Goal: Transaction & Acquisition: Purchase product/service

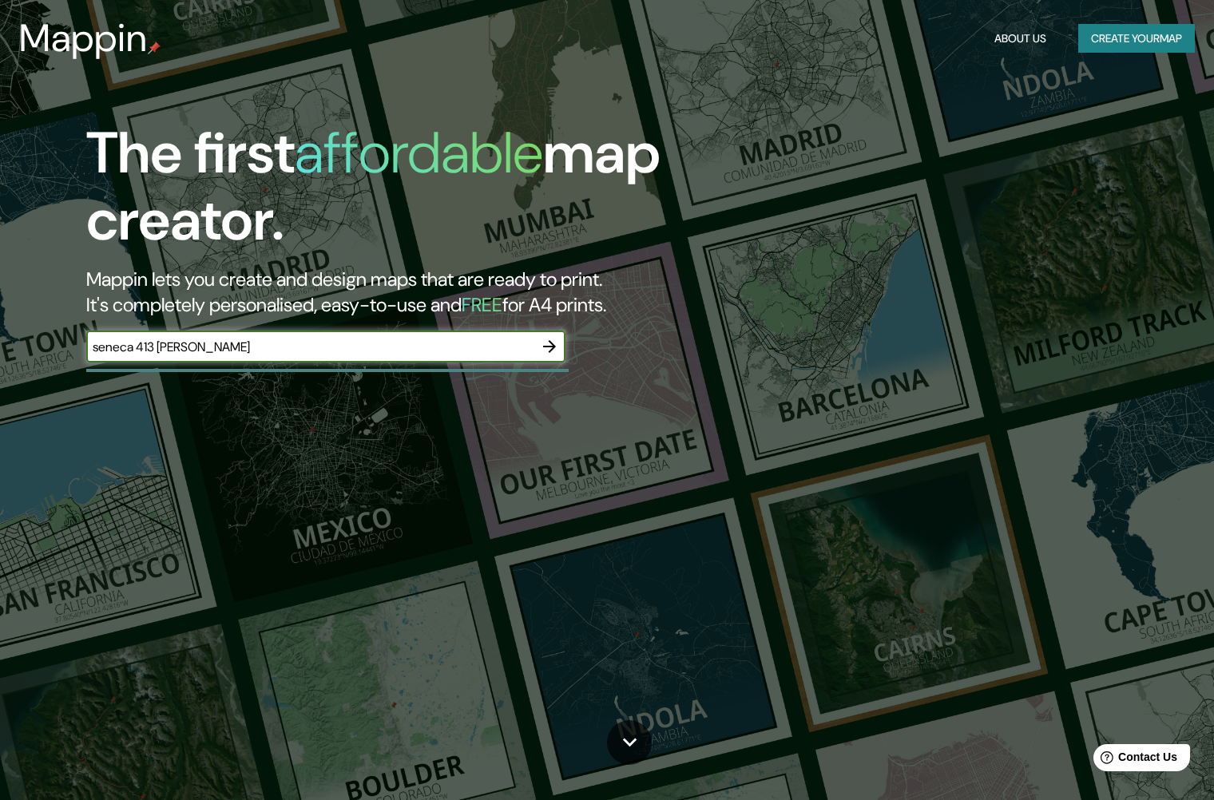
type input "seneca 413 [PERSON_NAME]"
click at [549, 347] on icon "button" at bounding box center [549, 346] width 19 height 19
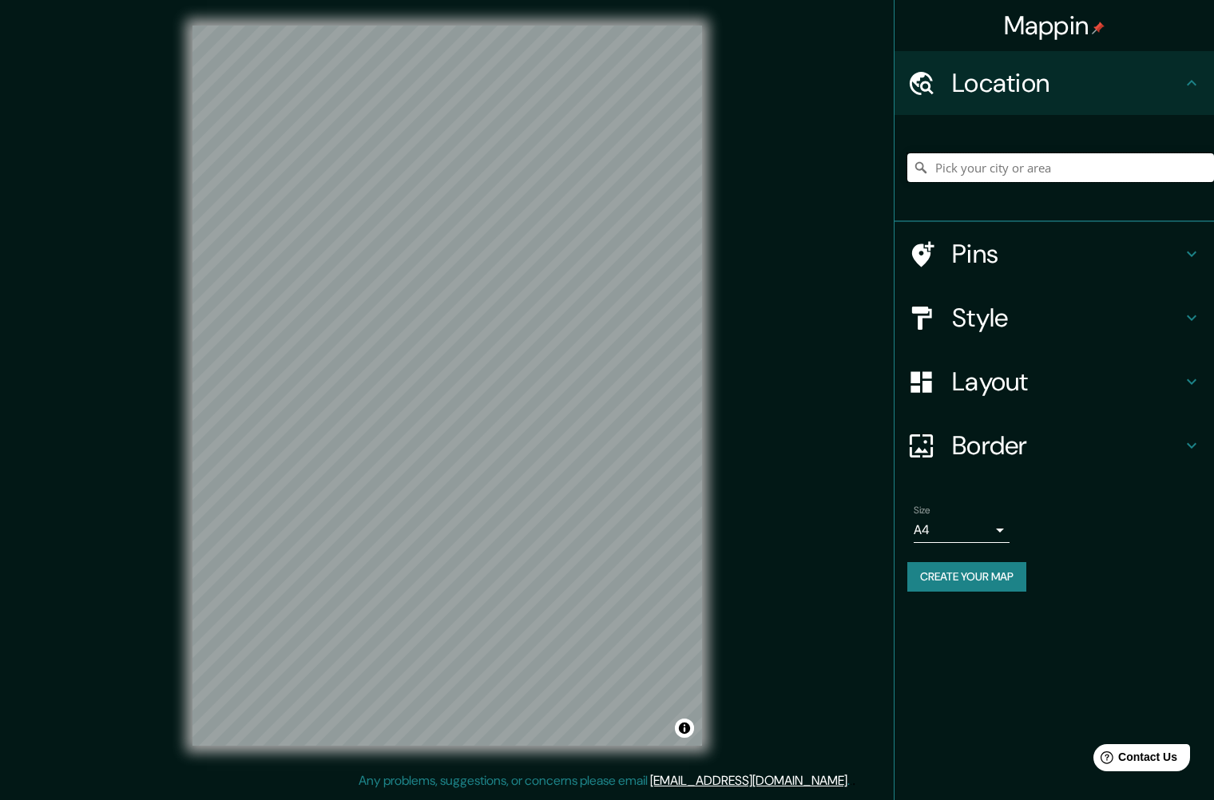
click at [997, 175] on input "Pick your city or area" at bounding box center [1060, 167] width 307 height 29
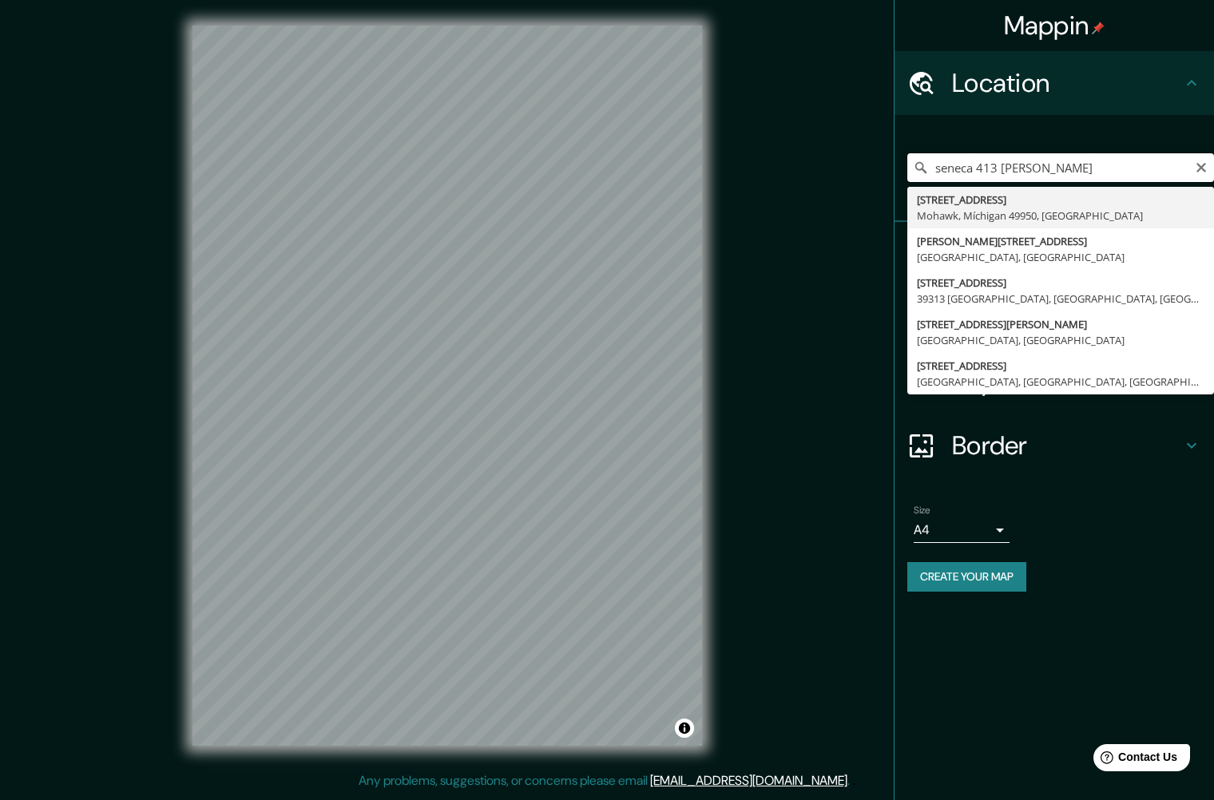
click at [1066, 169] on input "seneca 413 [PERSON_NAME]" at bounding box center [1060, 167] width 307 height 29
paste input "[STREET_ADDRESS][PERSON_NAME][PERSON_NAME]"
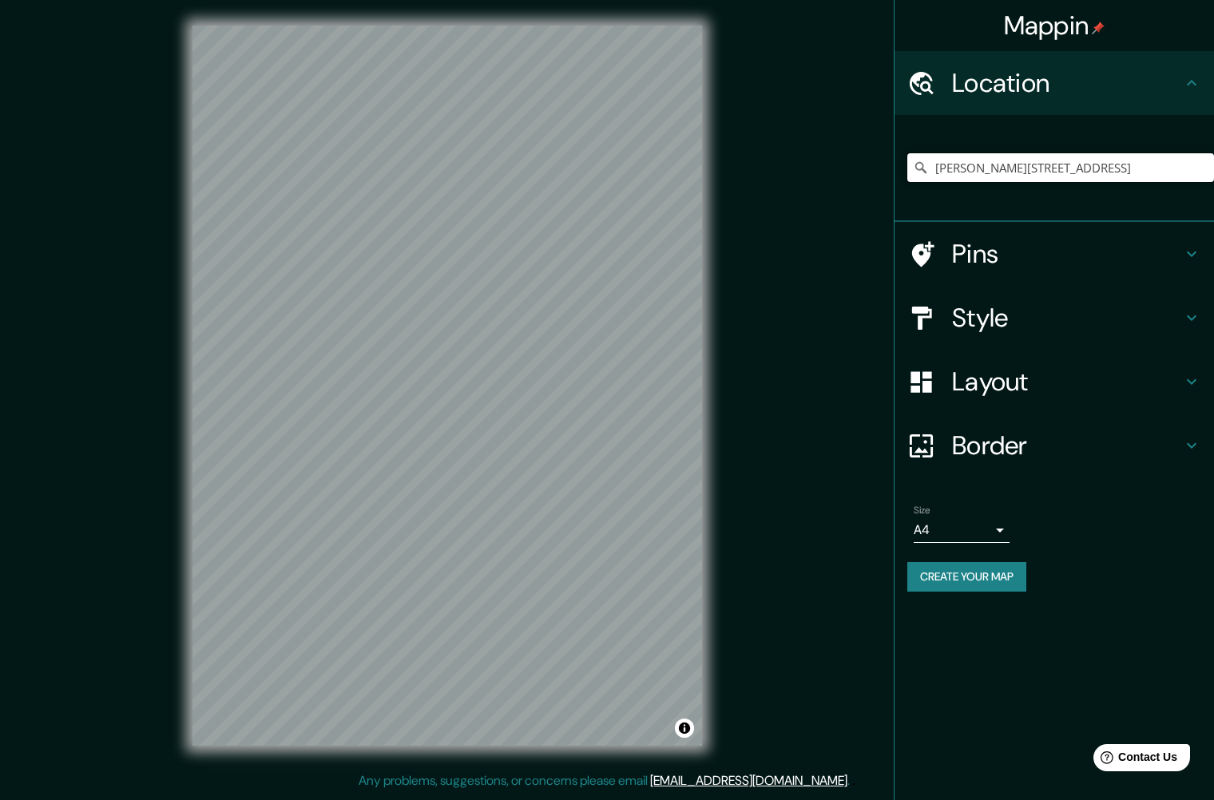
type input "[PERSON_NAME][STREET_ADDRESS]"
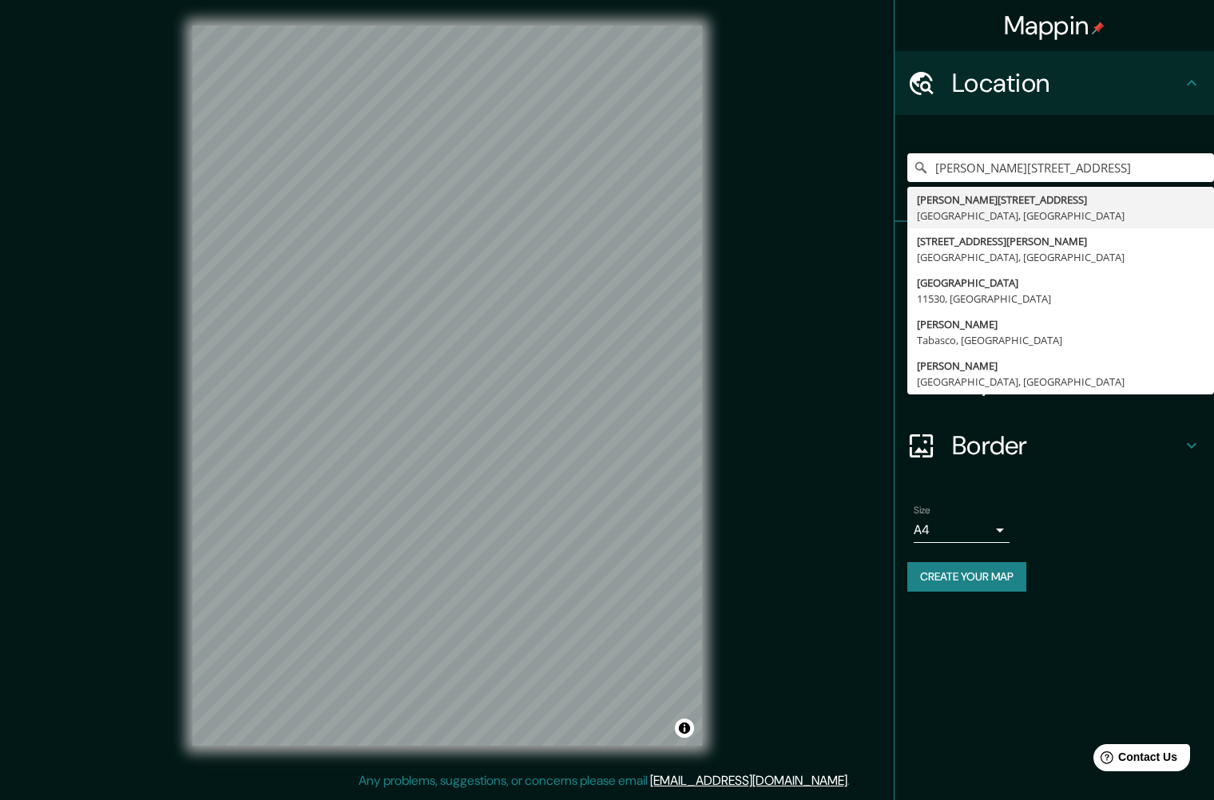
click at [851, 487] on div "Mappin Location [PERSON_NAME][STREET_ADDRESS] [PERSON_NAME][STREET_ADDRESS][PER…" at bounding box center [607, 398] width 1214 height 797
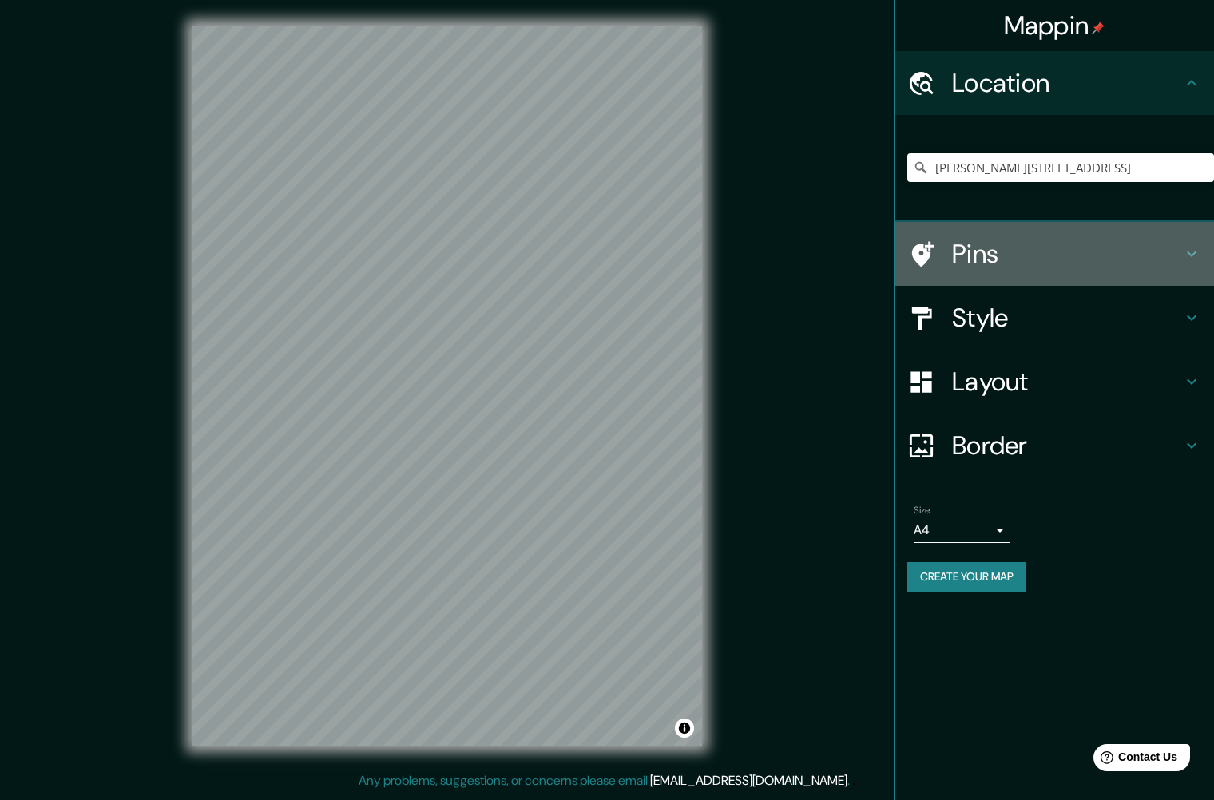
click at [1074, 247] on h4 "Pins" at bounding box center [1067, 254] width 230 height 32
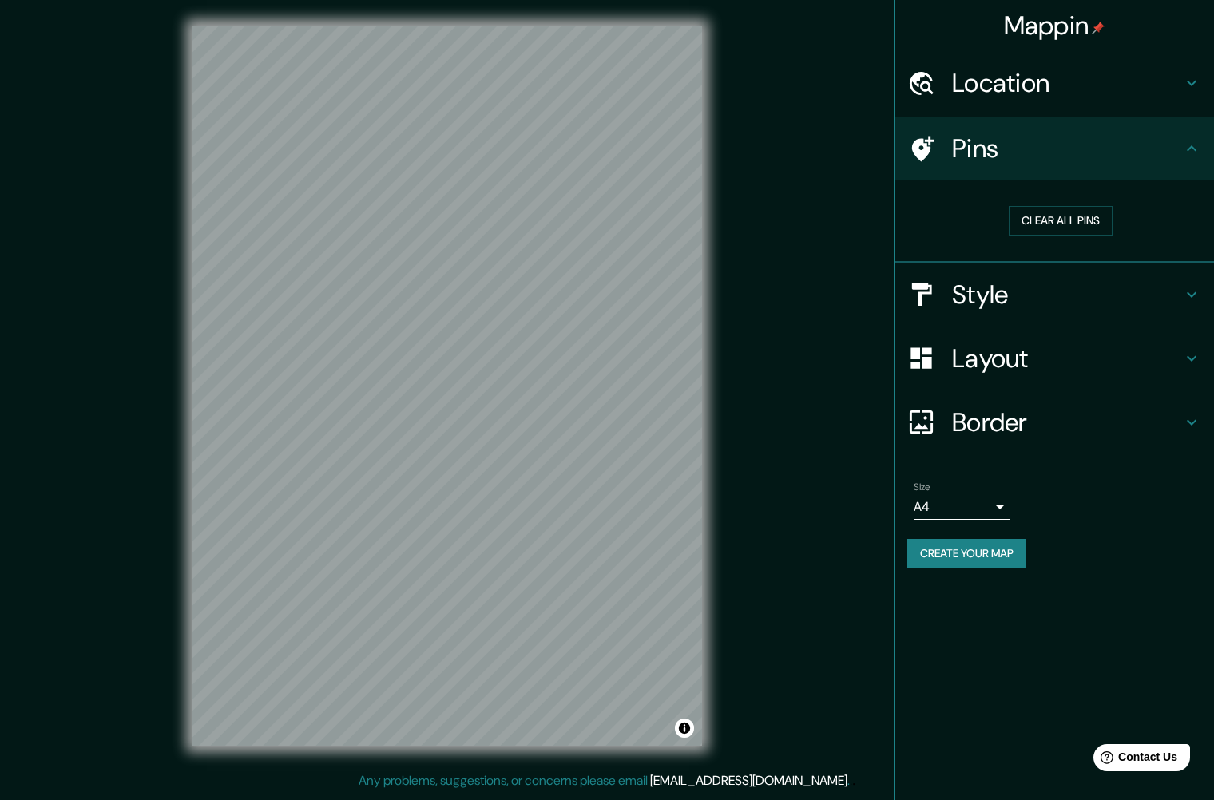
click at [963, 159] on h4 "Pins" at bounding box center [1067, 149] width 230 height 32
click at [926, 149] on icon at bounding box center [923, 149] width 22 height 26
click at [1187, 145] on icon at bounding box center [1191, 148] width 19 height 19
click at [1093, 225] on button "Clear all pins" at bounding box center [1061, 221] width 104 height 30
click at [995, 299] on h4 "Style" at bounding box center [1067, 295] width 230 height 32
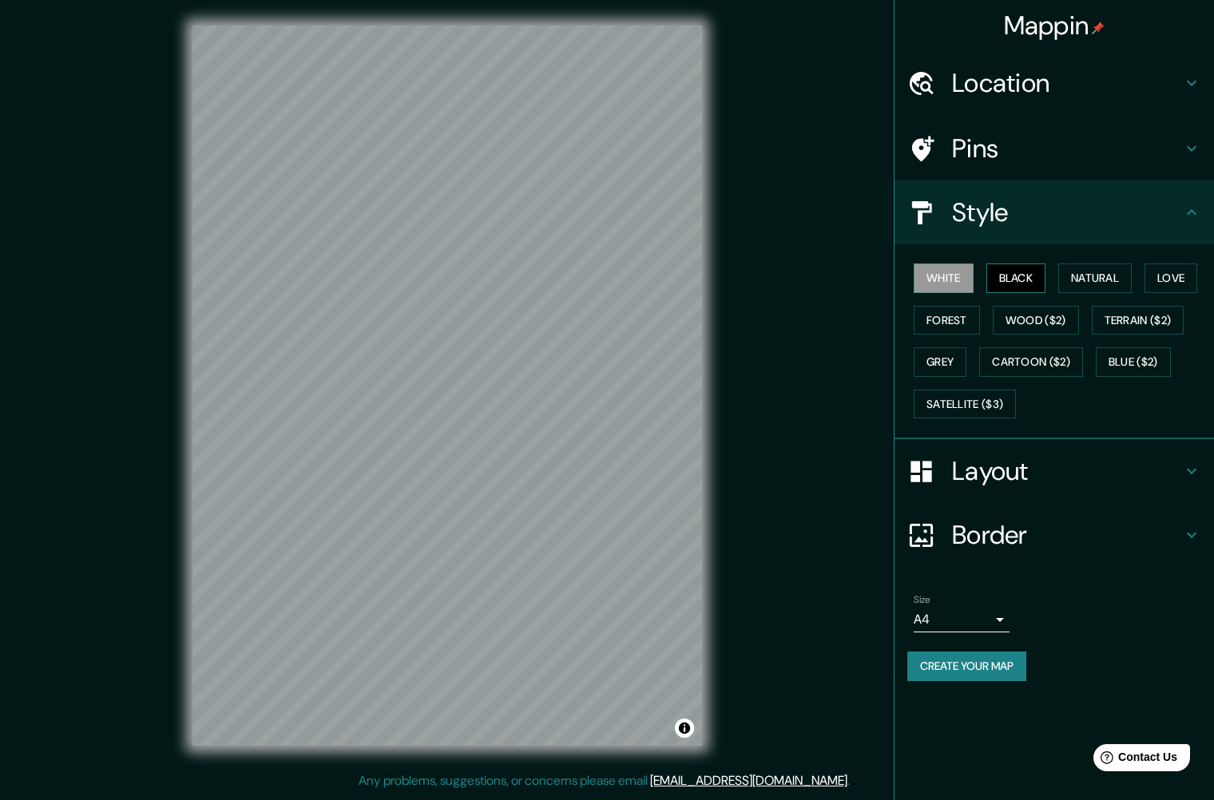
click at [1011, 278] on button "Black" at bounding box center [1016, 279] width 60 height 30
click at [1083, 280] on button "Natural" at bounding box center [1094, 279] width 73 height 30
click at [1172, 283] on button "Love" at bounding box center [1171, 279] width 53 height 30
click at [965, 317] on button "Forest" at bounding box center [947, 321] width 66 height 30
click at [1022, 318] on button "Wood ($2)" at bounding box center [1036, 321] width 86 height 30
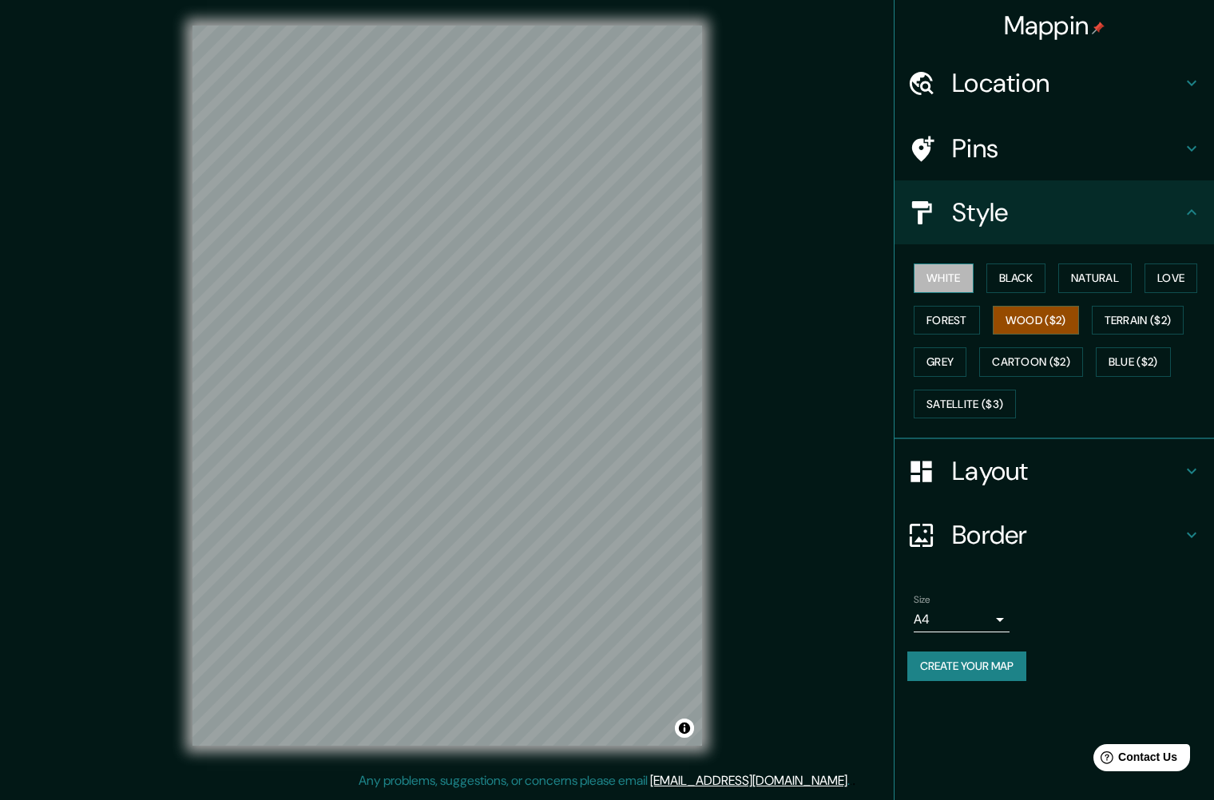
click at [938, 283] on button "White" at bounding box center [944, 279] width 60 height 30
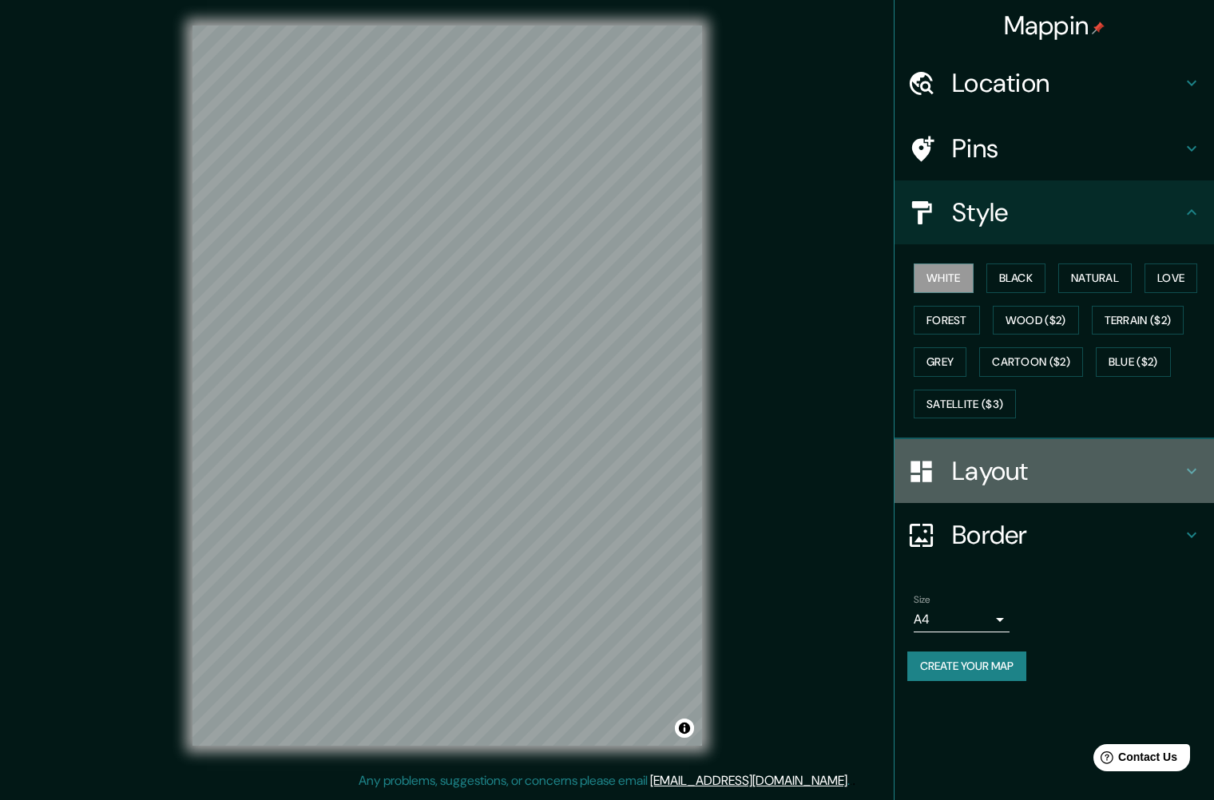
click at [1022, 480] on h4 "Layout" at bounding box center [1067, 471] width 230 height 32
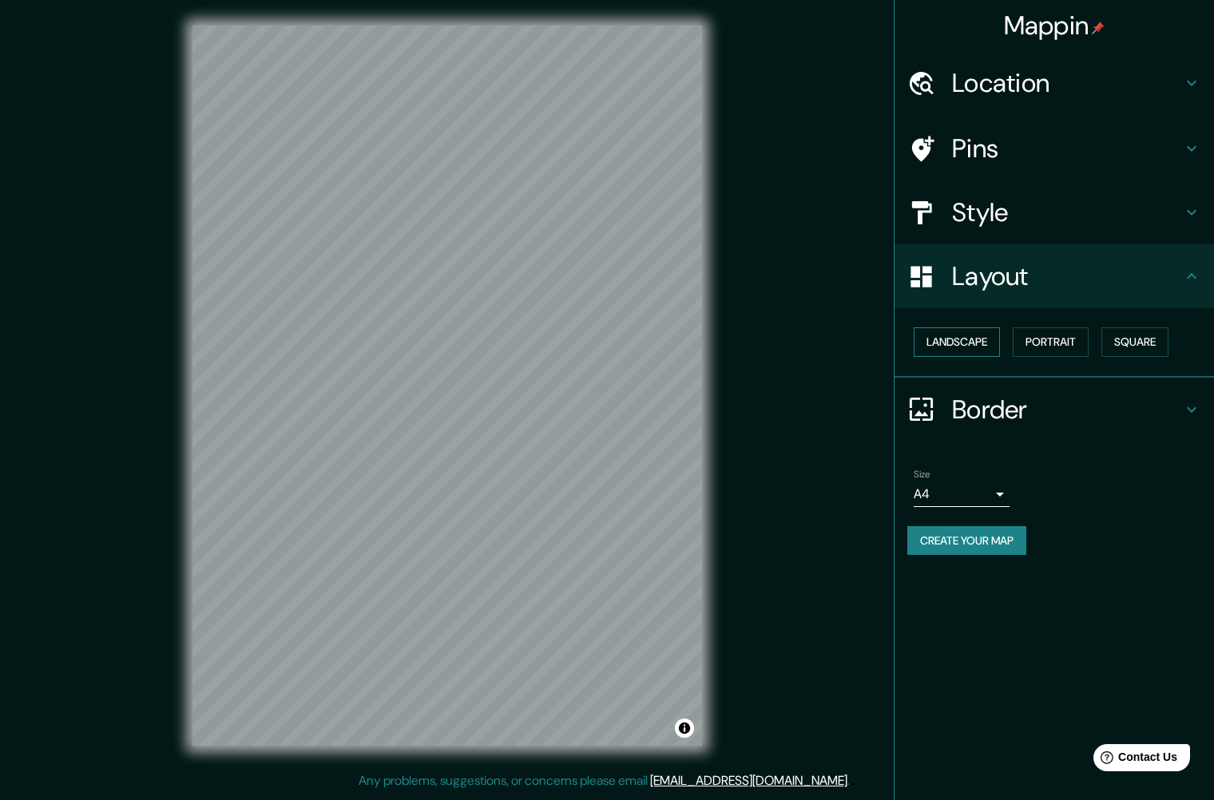
click at [998, 346] on button "Landscape" at bounding box center [957, 342] width 86 height 30
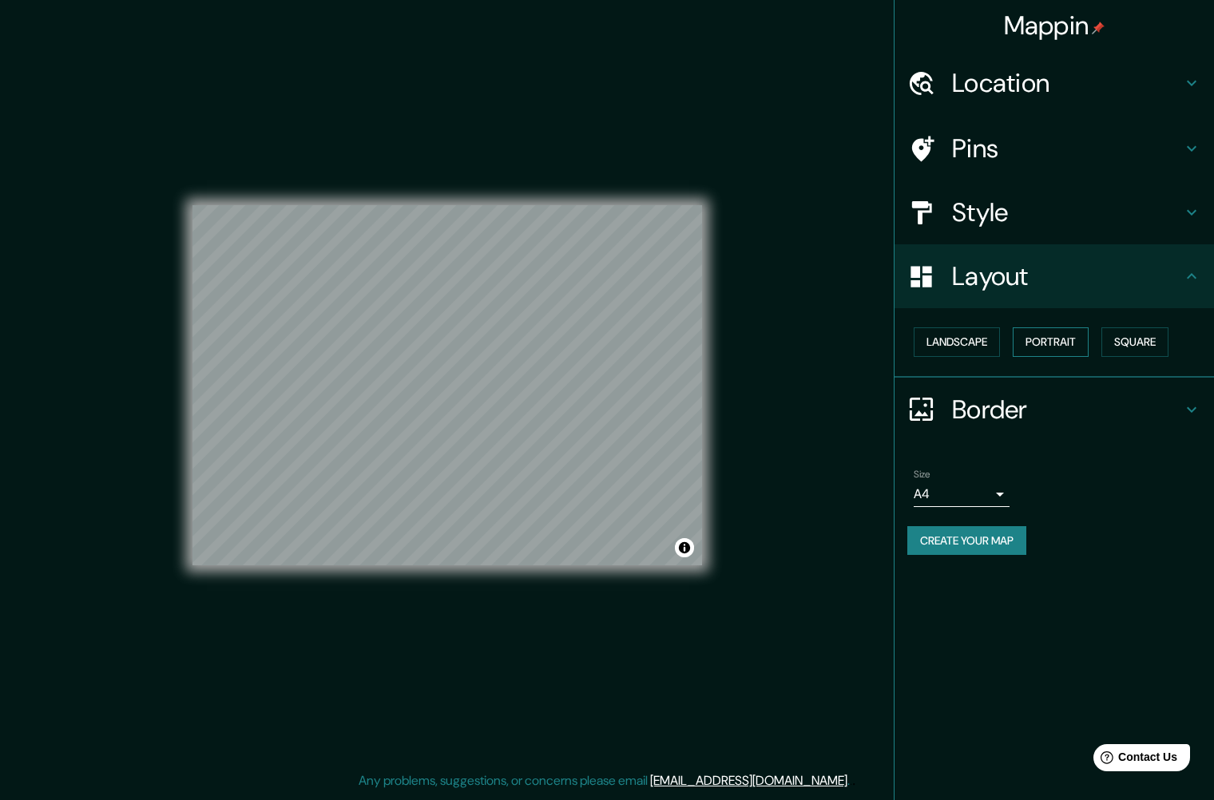
click at [1029, 347] on button "Portrait" at bounding box center [1051, 342] width 76 height 30
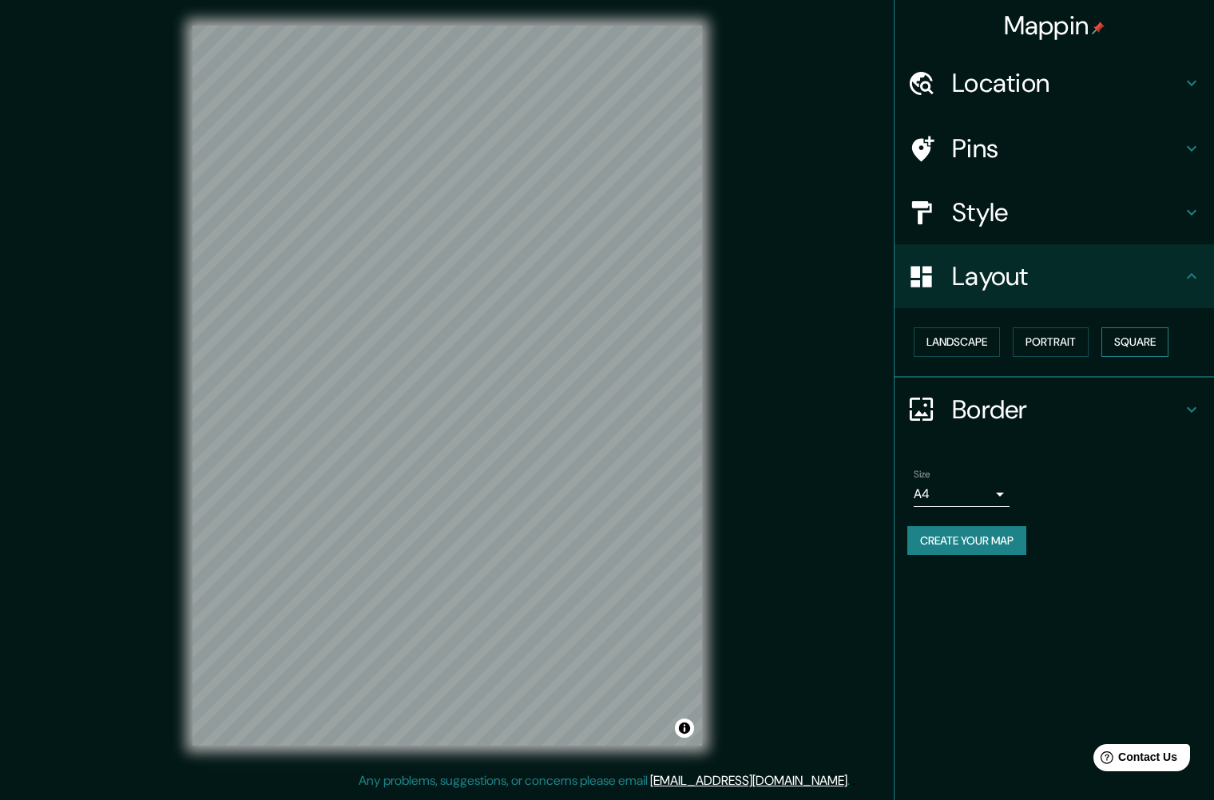
click at [1134, 346] on button "Square" at bounding box center [1134, 342] width 67 height 30
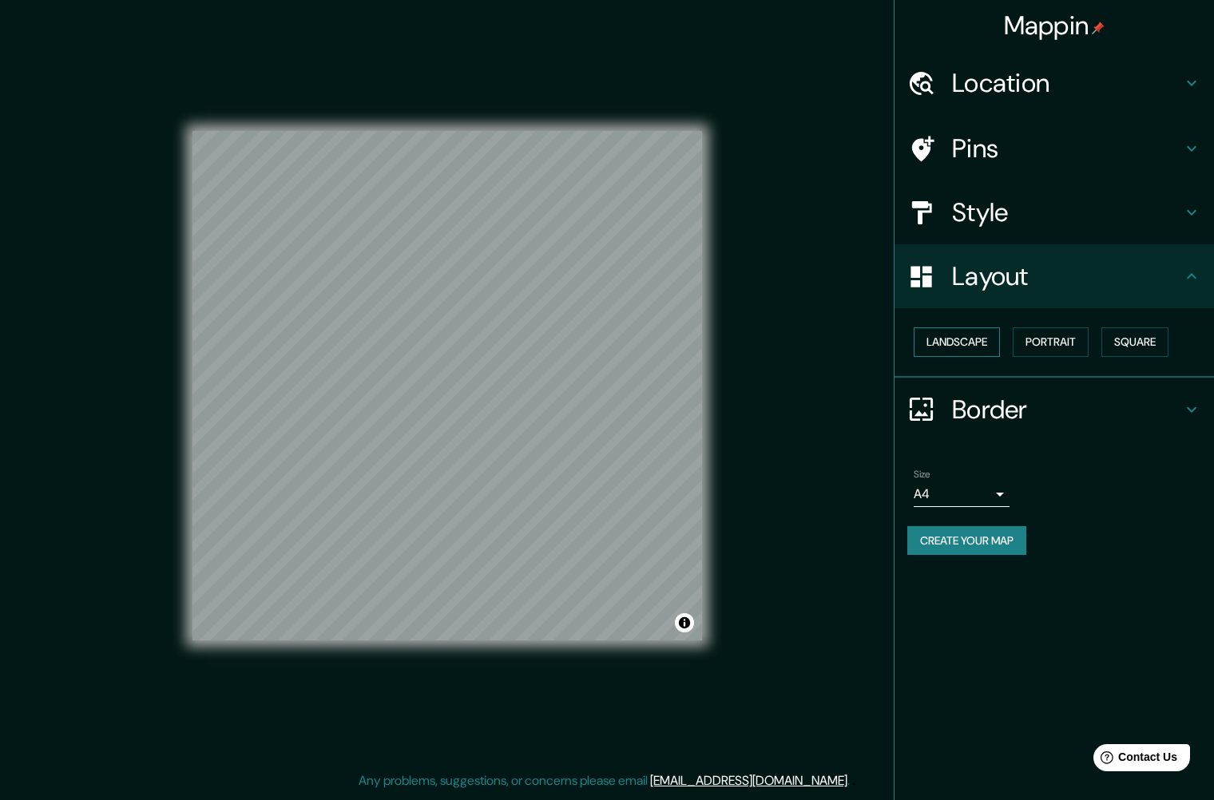
click at [943, 345] on button "Landscape" at bounding box center [957, 342] width 86 height 30
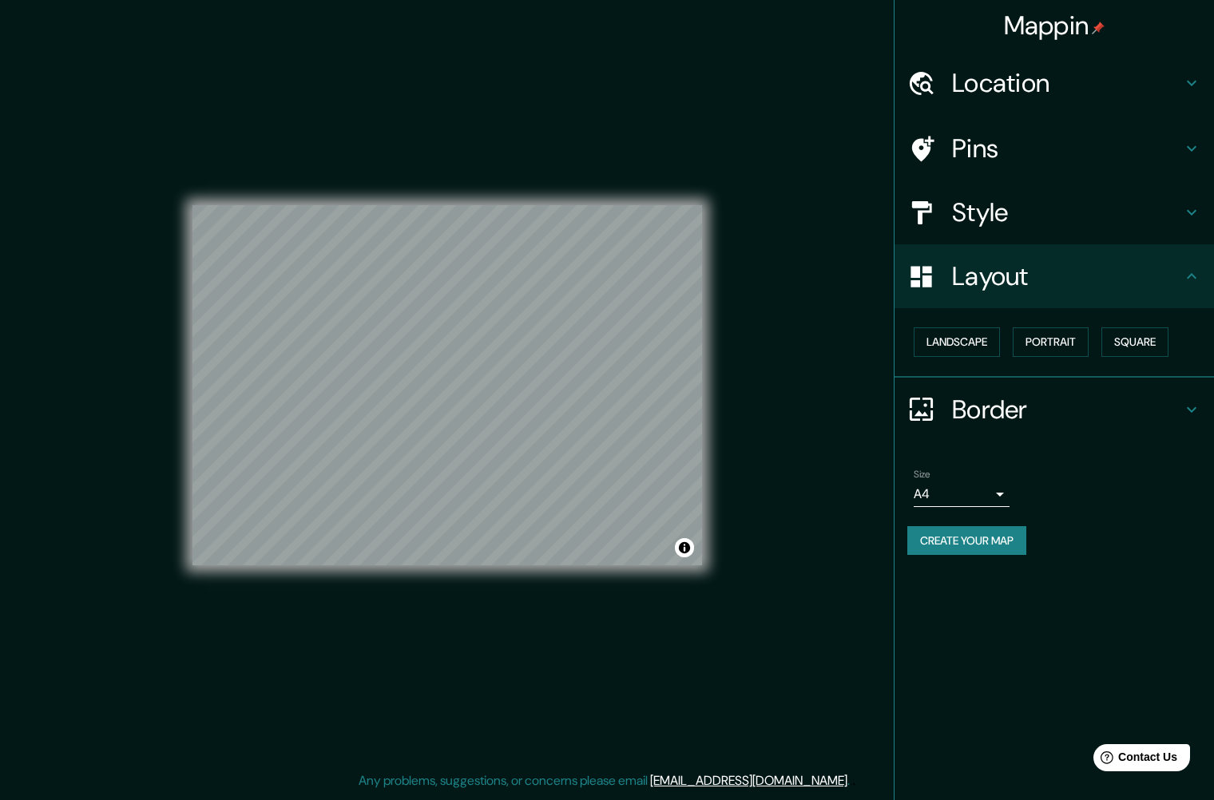
click at [982, 397] on h4 "Border" at bounding box center [1067, 410] width 230 height 32
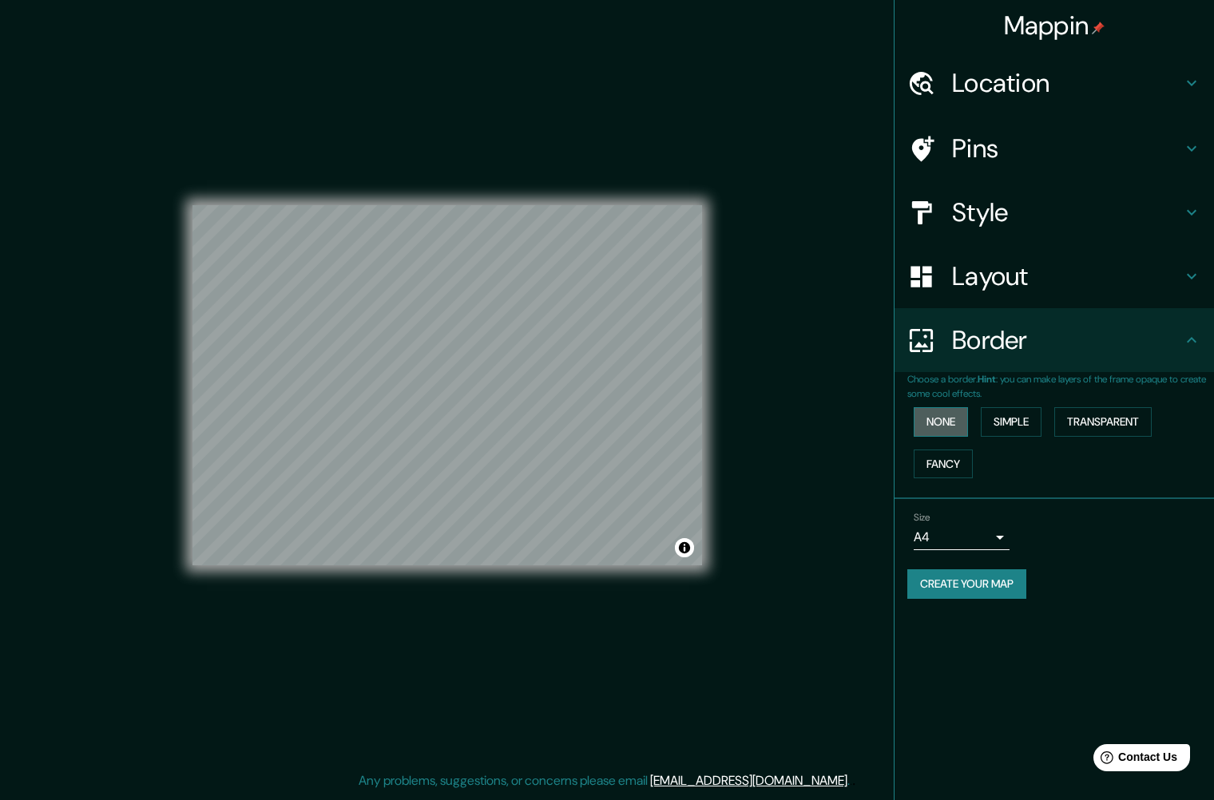
click at [938, 431] on button "None" at bounding box center [941, 422] width 54 height 30
click at [943, 419] on button "None" at bounding box center [941, 422] width 54 height 30
click at [1020, 422] on button "Simple" at bounding box center [1011, 422] width 61 height 30
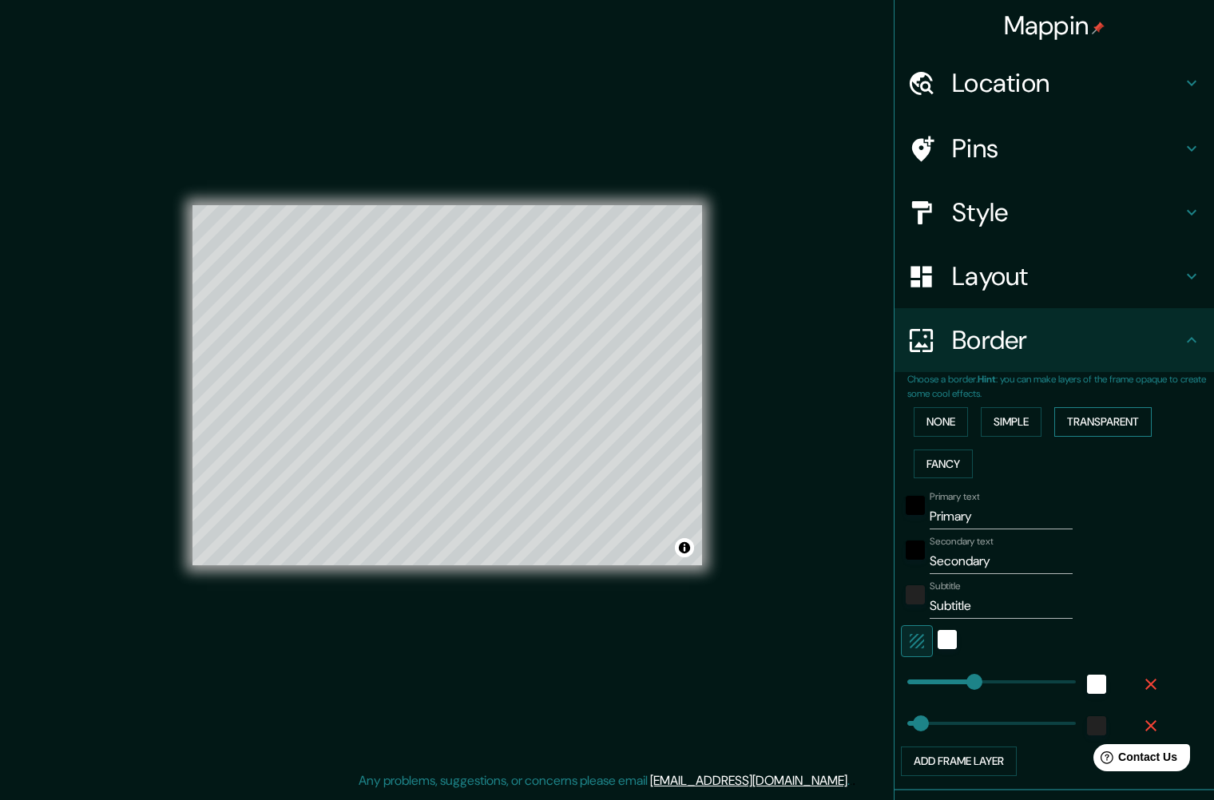
click at [1098, 419] on button "Transparent" at bounding box center [1102, 422] width 97 height 30
click at [939, 461] on button "Fancy" at bounding box center [943, 465] width 59 height 30
click at [942, 426] on button "None" at bounding box center [941, 422] width 54 height 30
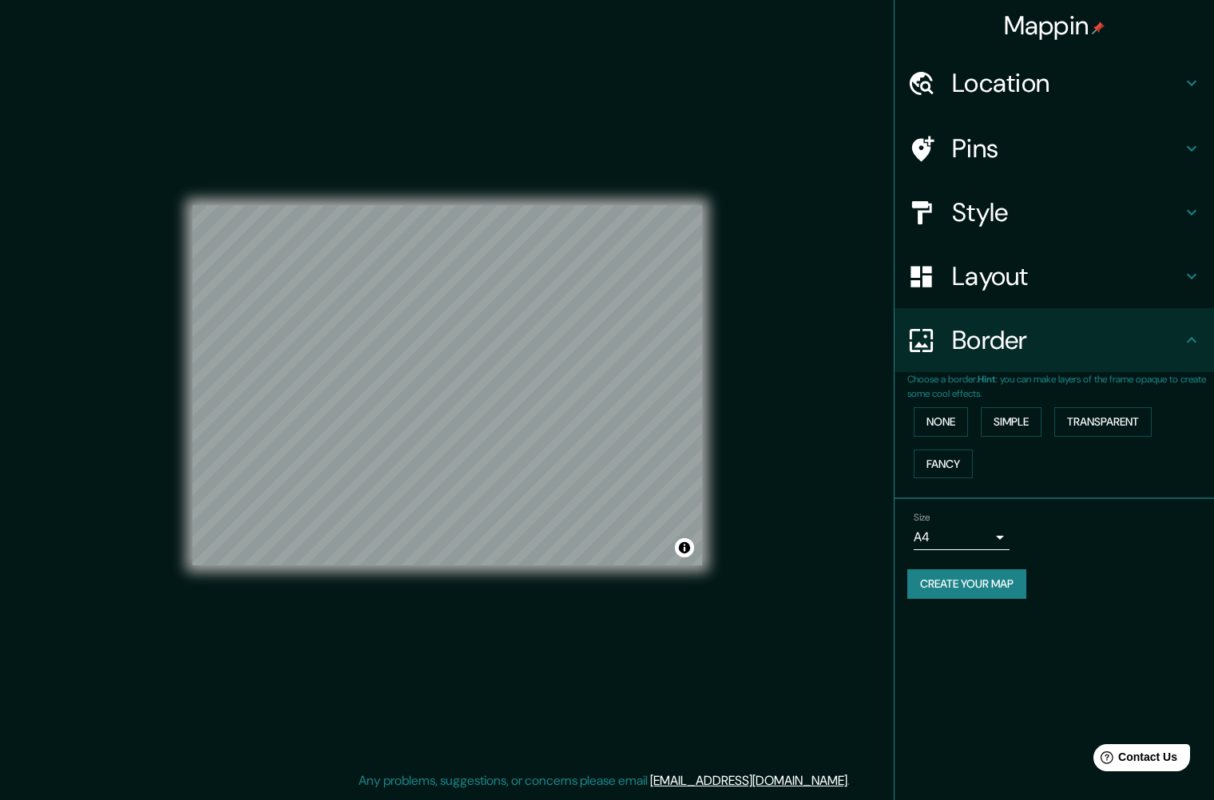
click at [1002, 534] on body "Mappin Location [PERSON_NAME][STREET_ADDRESS] [PERSON_NAME][STREET_ADDRESS][PER…" at bounding box center [607, 400] width 1214 height 800
click at [963, 607] on li "A3" at bounding box center [962, 599] width 96 height 29
click at [976, 531] on body "Mappin Location [PERSON_NAME][STREET_ADDRESS] [PERSON_NAME][STREET_ADDRESS][PER…" at bounding box center [607, 400] width 1214 height 800
click at [952, 568] on li "A4" at bounding box center [962, 571] width 96 height 29
type input "single"
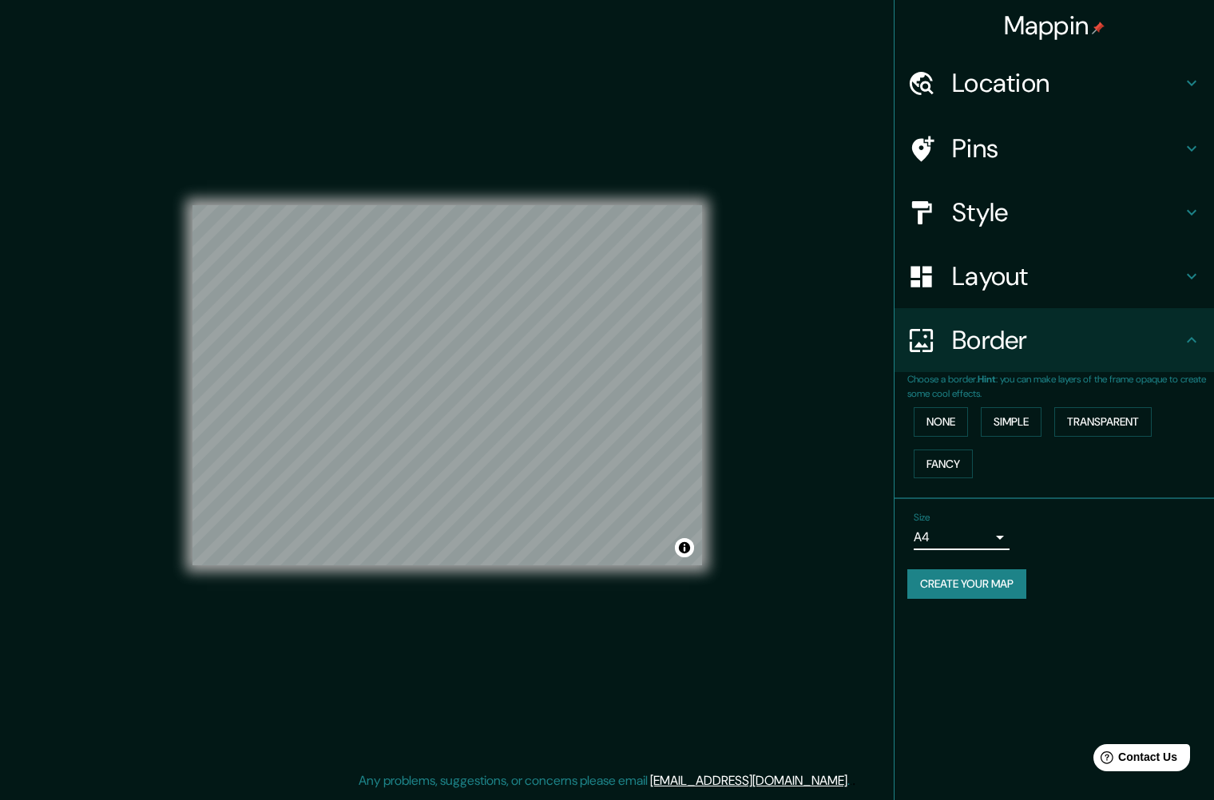
click at [1006, 86] on h4 "Location" at bounding box center [1067, 83] width 230 height 32
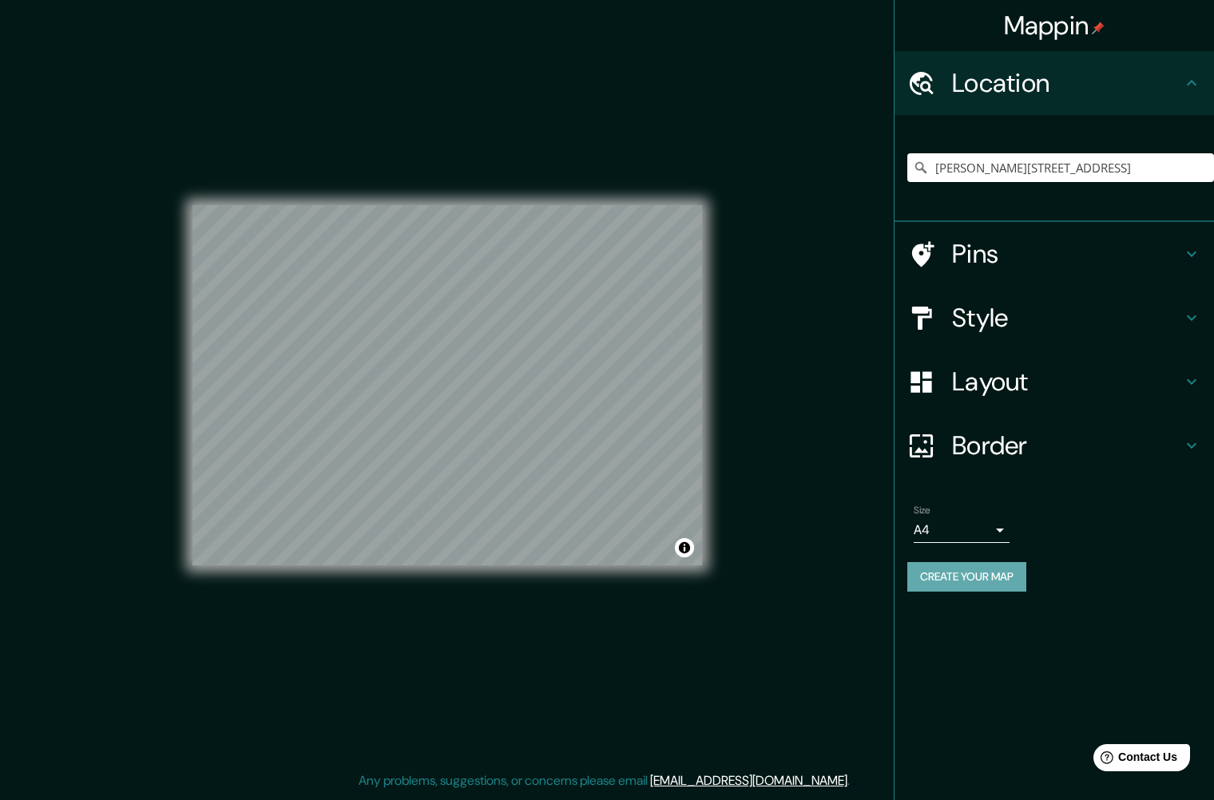
click at [970, 569] on button "Create your map" at bounding box center [966, 577] width 119 height 30
click at [1002, 331] on h4 "Style" at bounding box center [1067, 318] width 230 height 32
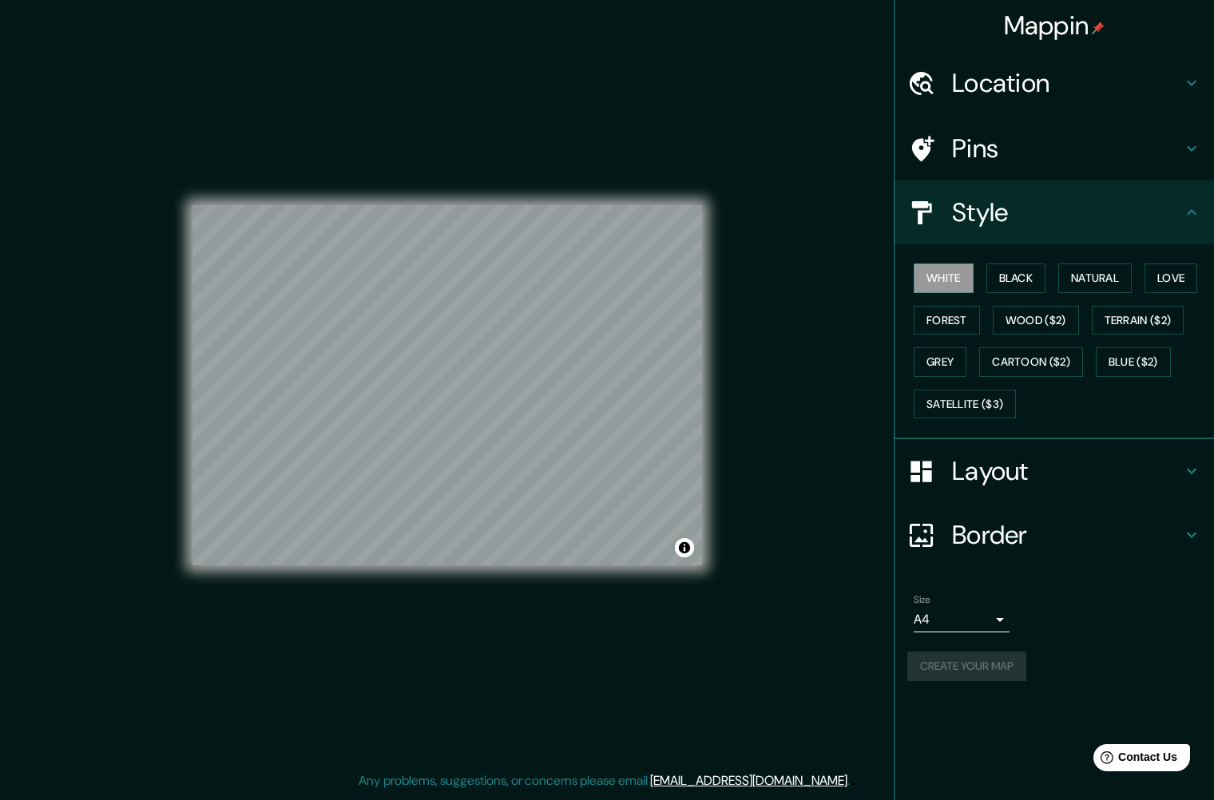
click at [1010, 476] on h4 "Layout" at bounding box center [1067, 471] width 230 height 32
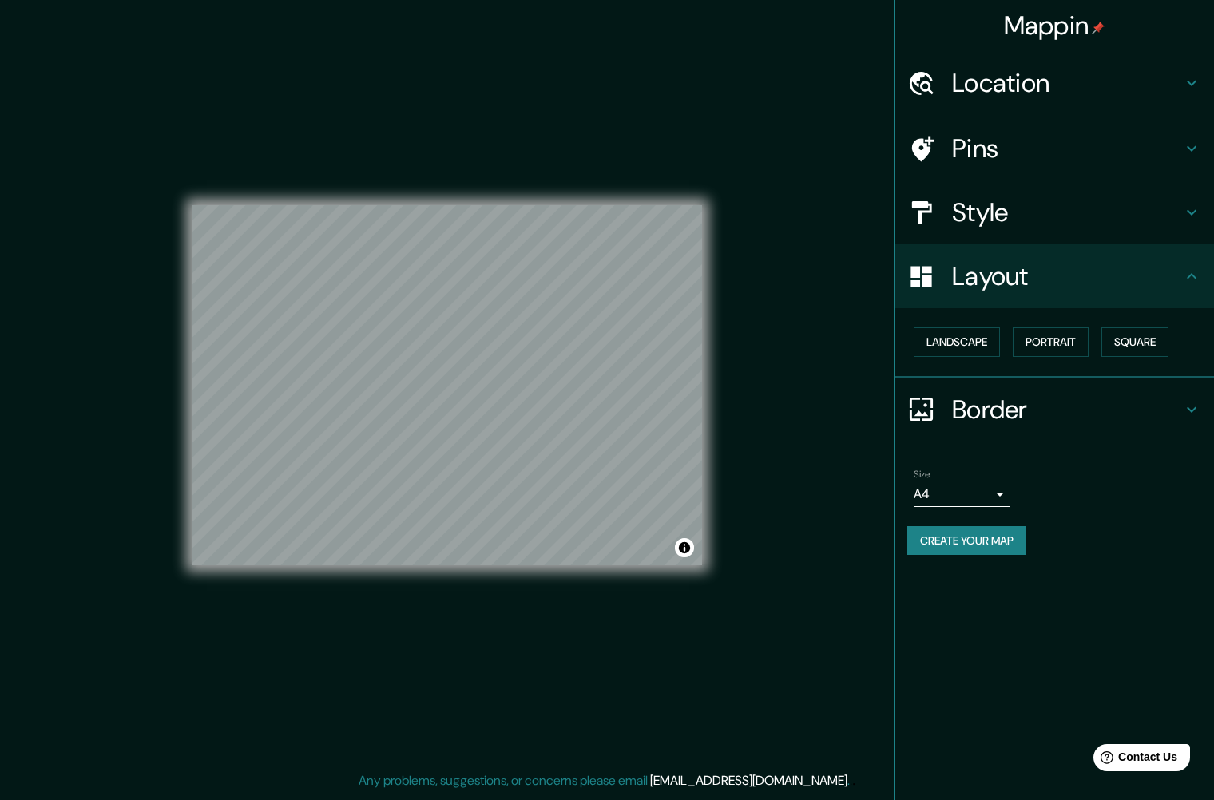
click at [970, 537] on button "Create your map" at bounding box center [966, 541] width 119 height 30
drag, startPoint x: 509, startPoint y: 258, endPoint x: 507, endPoint y: 284, distance: 25.6
click at [507, 284] on div at bounding box center [513, 280] width 13 height 13
drag, startPoint x: 513, startPoint y: 281, endPoint x: 545, endPoint y: 276, distance: 33.1
click at [545, 276] on div at bounding box center [547, 275] width 13 height 13
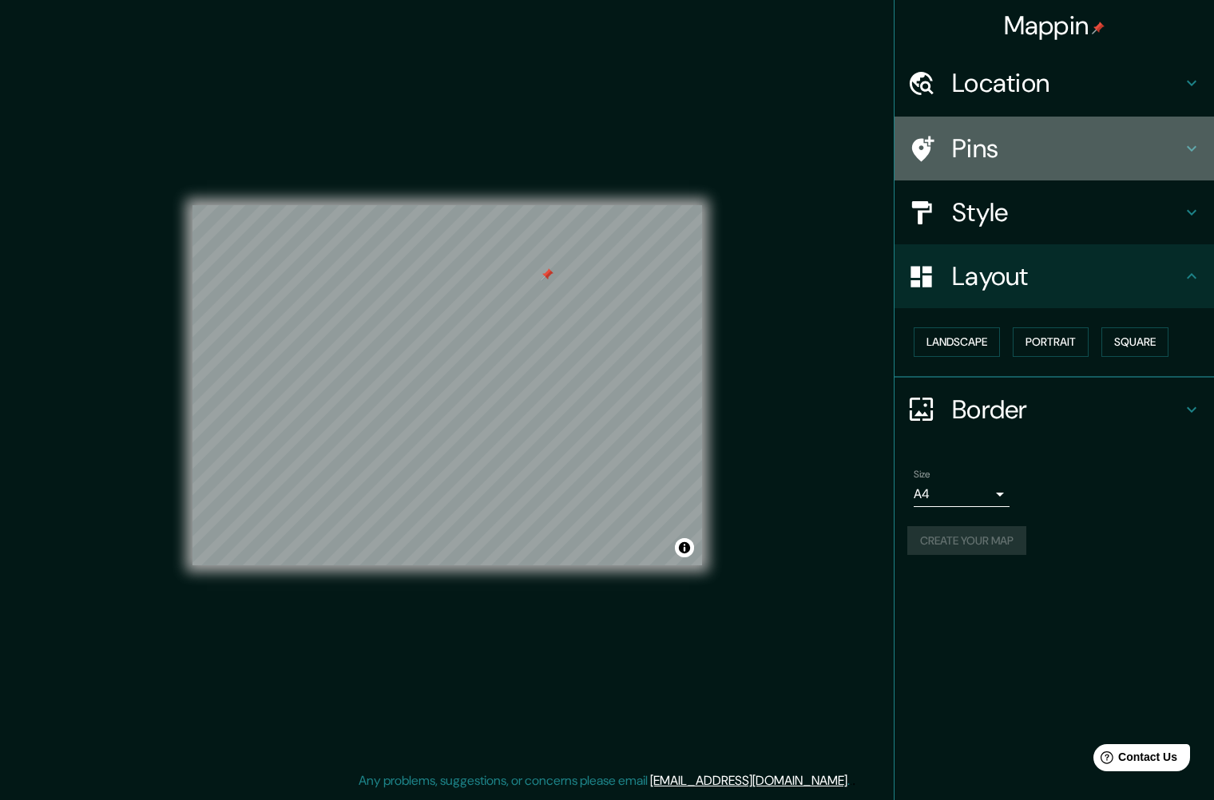
click at [1074, 149] on h4 "Pins" at bounding box center [1067, 149] width 230 height 32
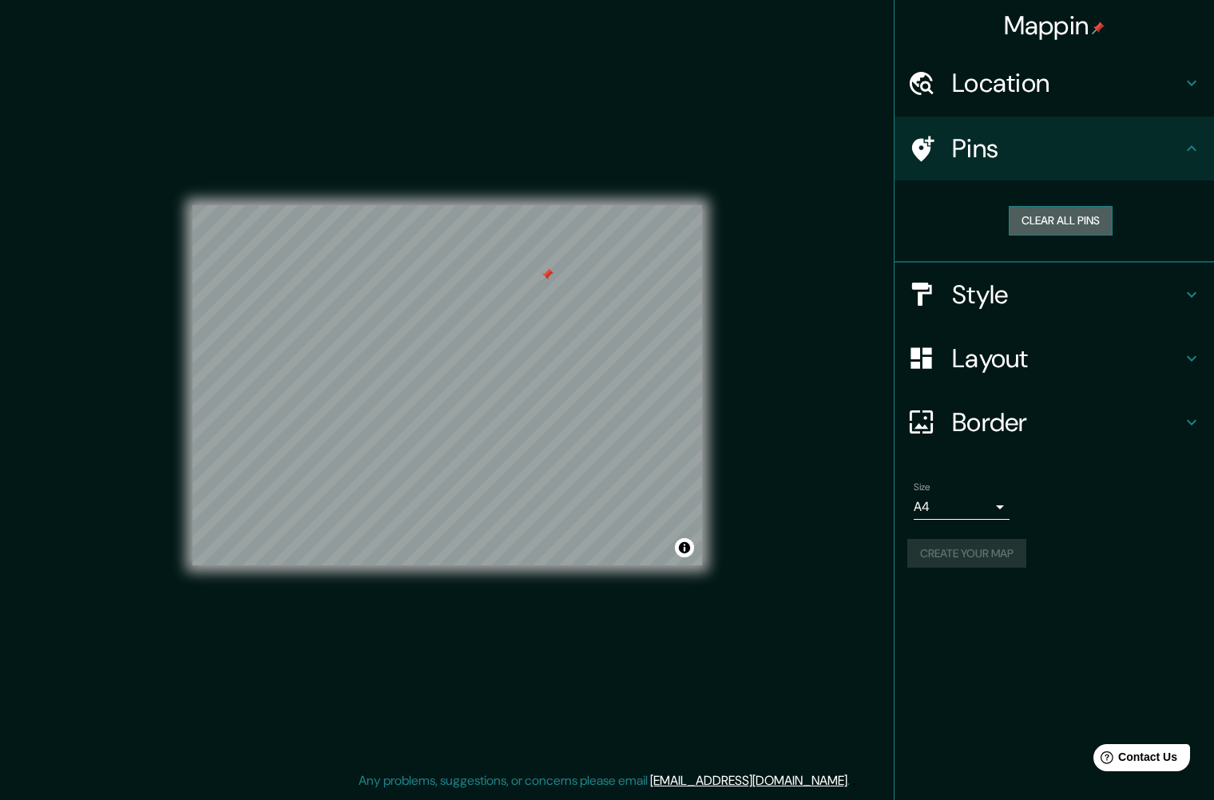
click at [1047, 228] on button "Clear all pins" at bounding box center [1061, 221] width 104 height 30
click at [1025, 222] on button "Clear all pins" at bounding box center [1061, 221] width 104 height 30
click at [1113, 85] on h4 "Location" at bounding box center [1067, 83] width 230 height 32
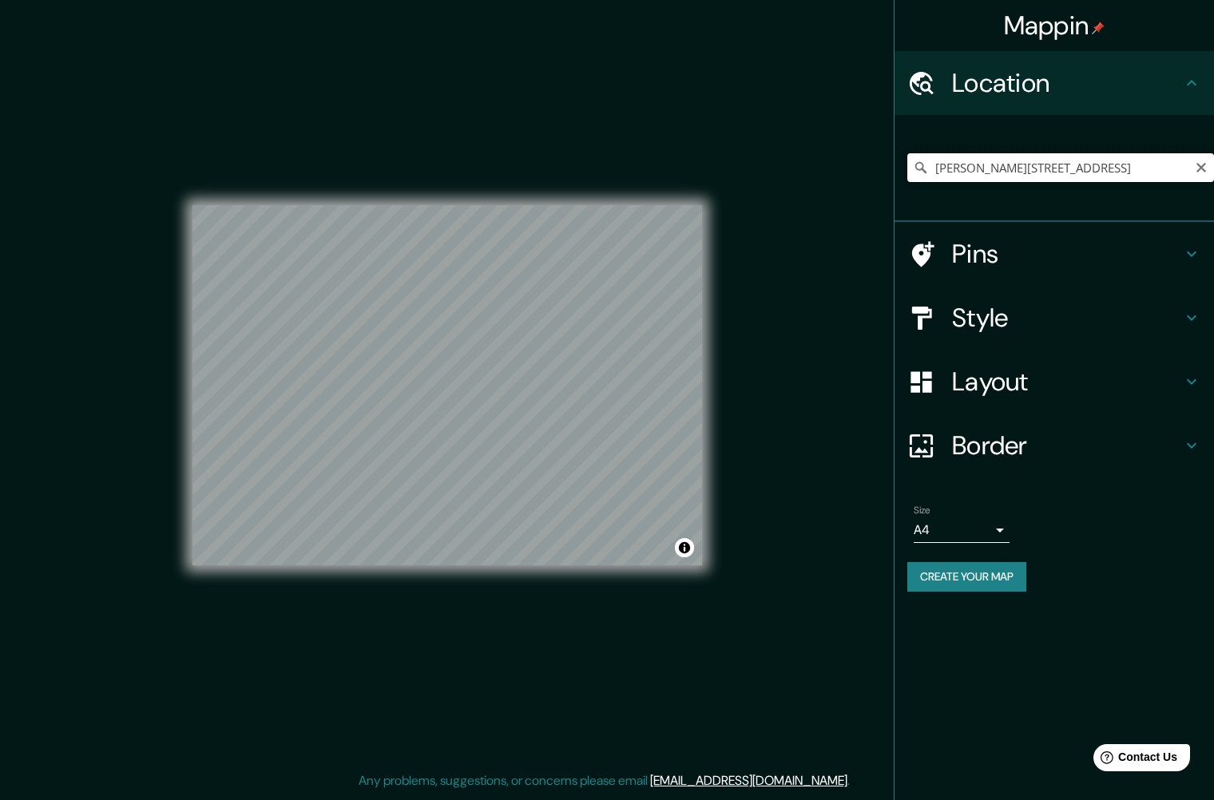
click at [1081, 166] on input "[PERSON_NAME][STREET_ADDRESS]" at bounding box center [1060, 167] width 307 height 29
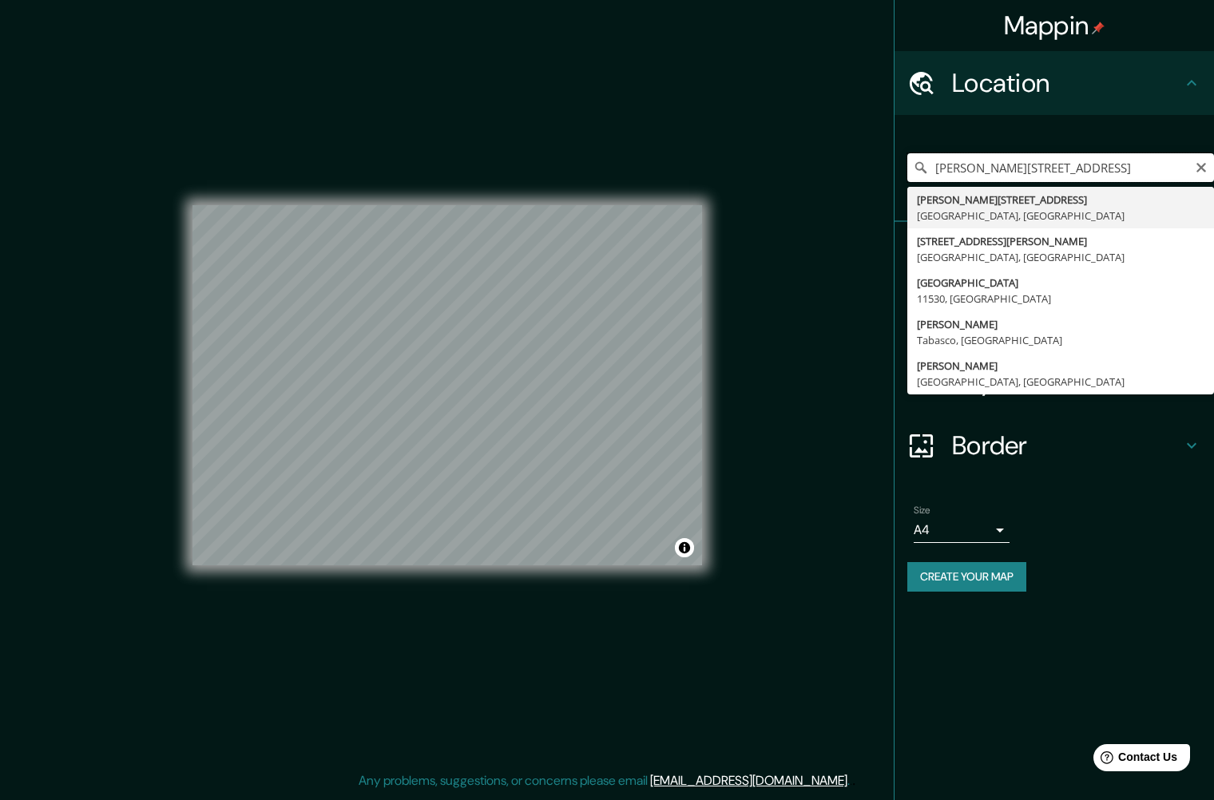
click at [1081, 166] on input "[PERSON_NAME][STREET_ADDRESS]" at bounding box center [1060, 167] width 307 height 29
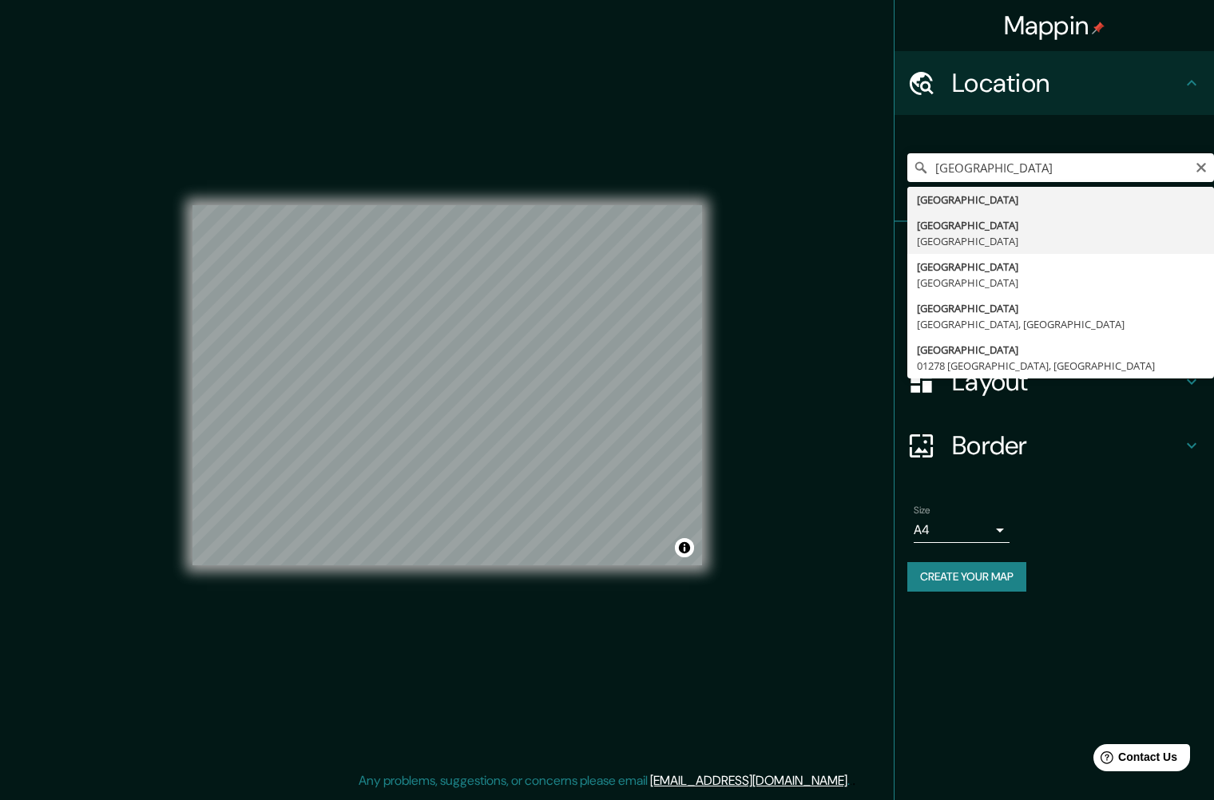
type input "[GEOGRAPHIC_DATA], [GEOGRAPHIC_DATA]"
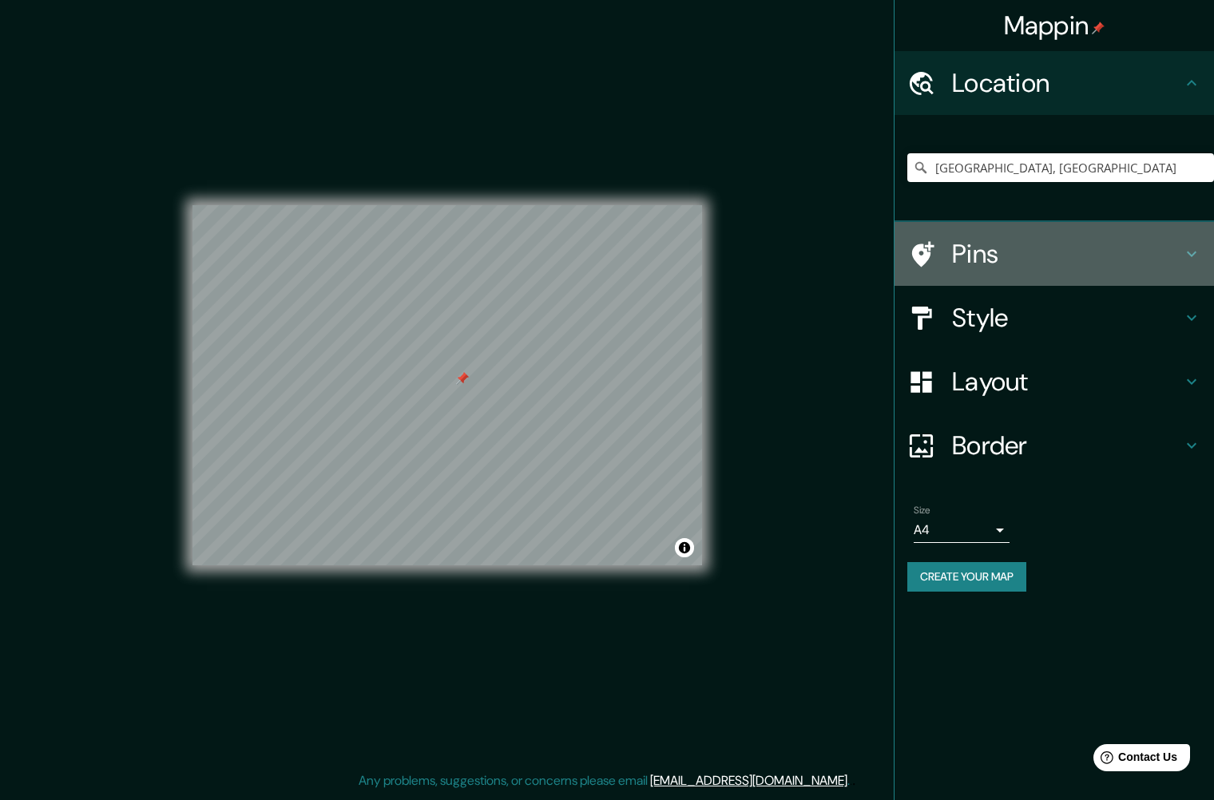
click at [1099, 252] on h4 "Pins" at bounding box center [1067, 254] width 230 height 32
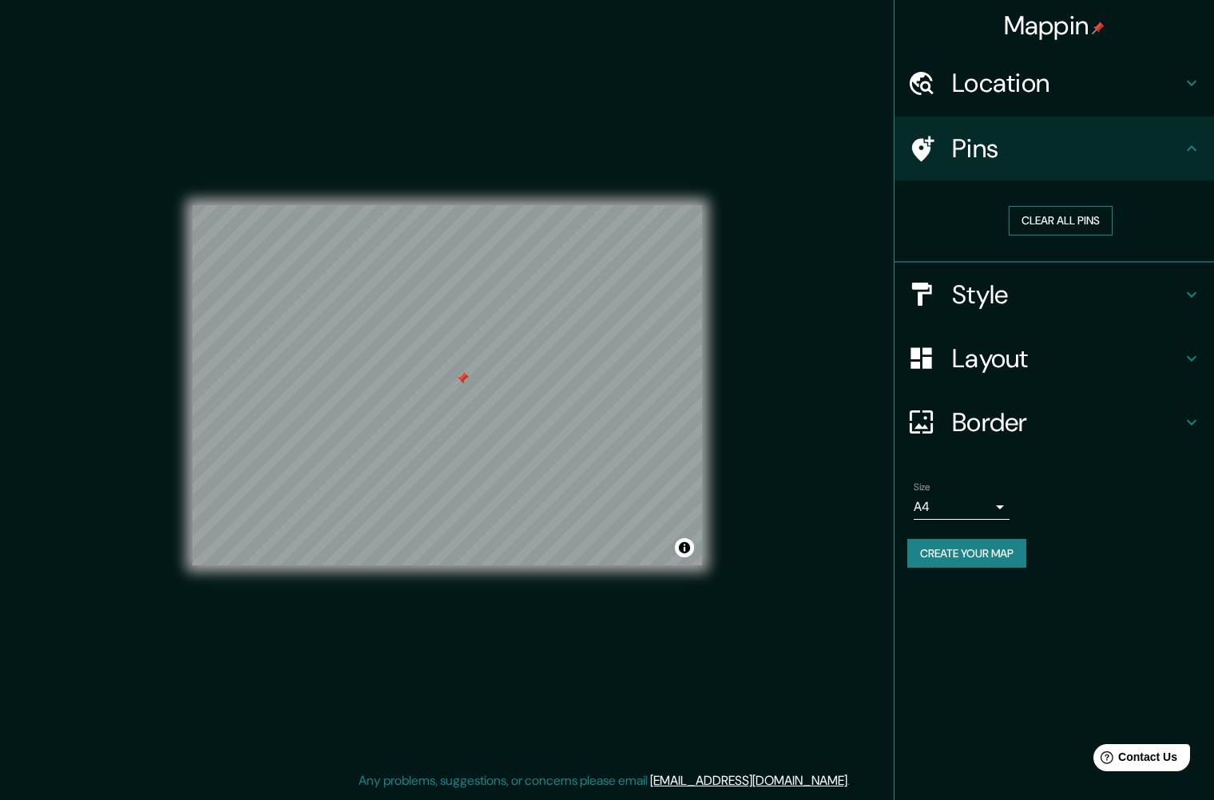
click at [1063, 220] on button "Clear all pins" at bounding box center [1061, 221] width 104 height 30
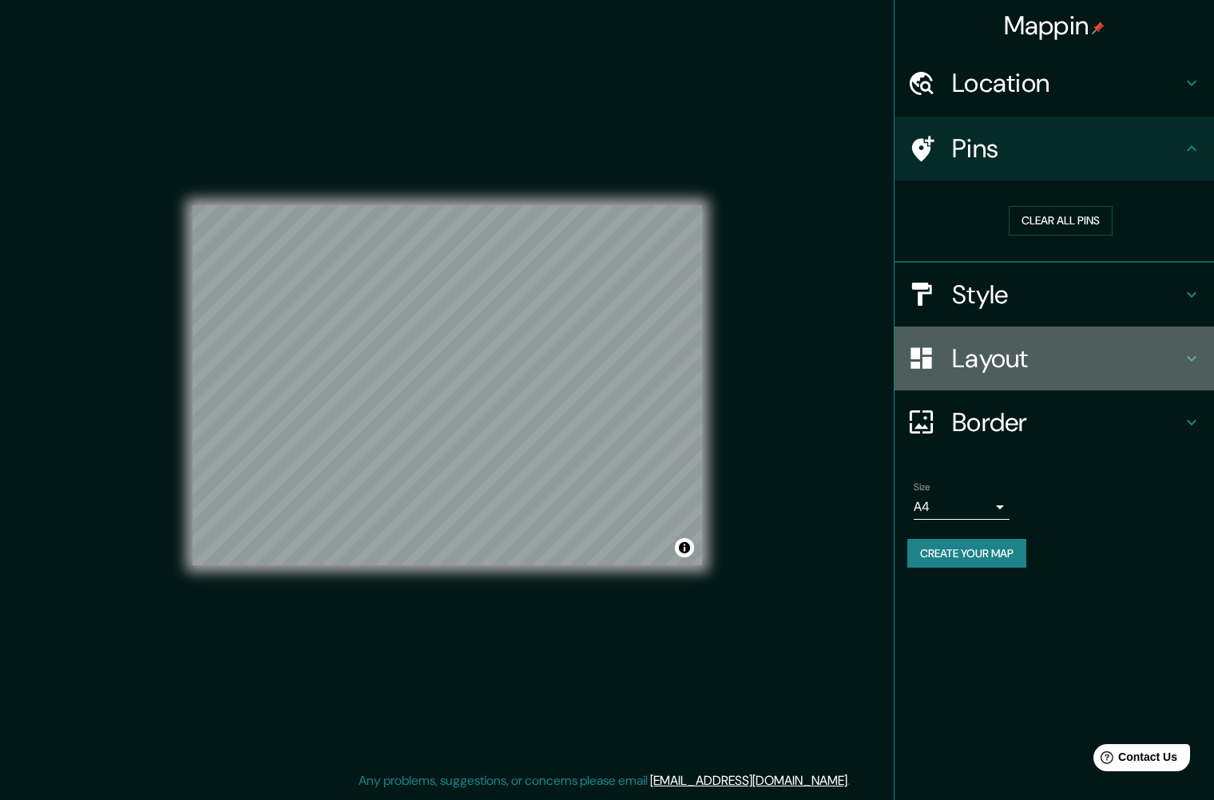
click at [1004, 354] on h4 "Layout" at bounding box center [1067, 359] width 230 height 32
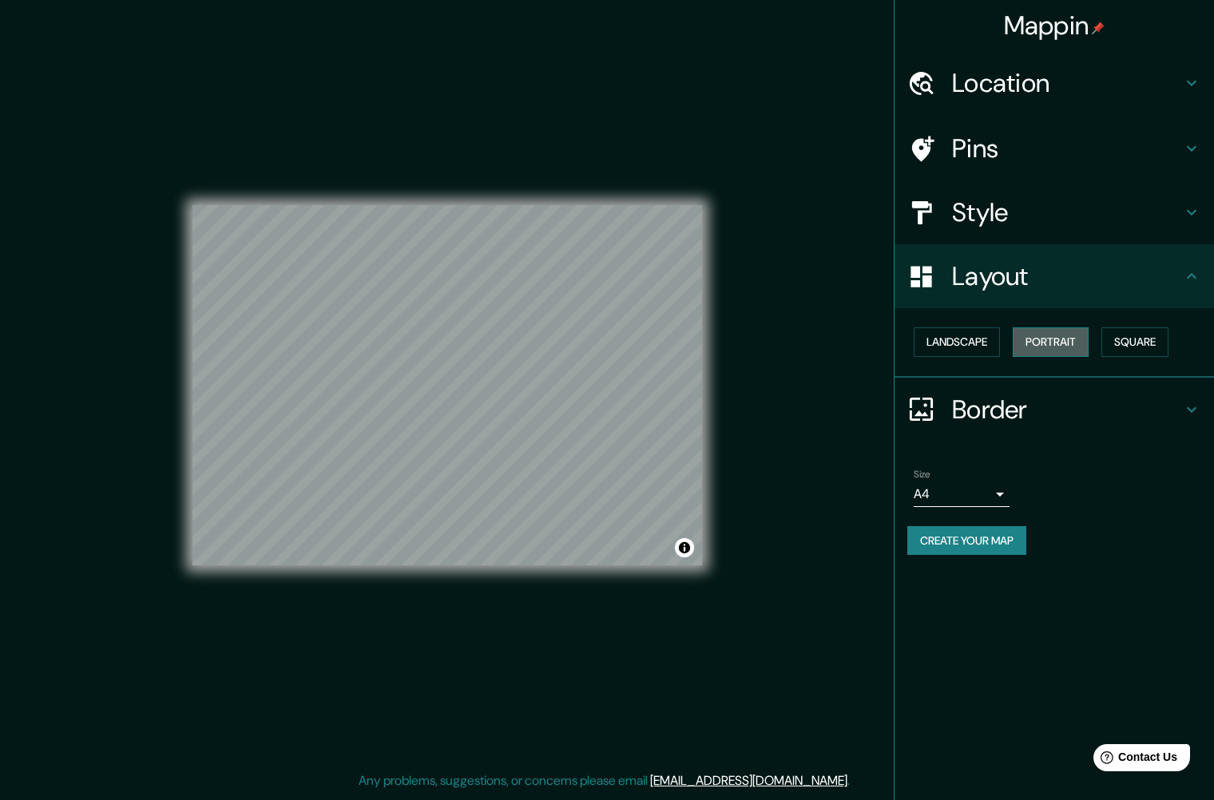
click at [1052, 345] on button "Portrait" at bounding box center [1051, 342] width 76 height 30
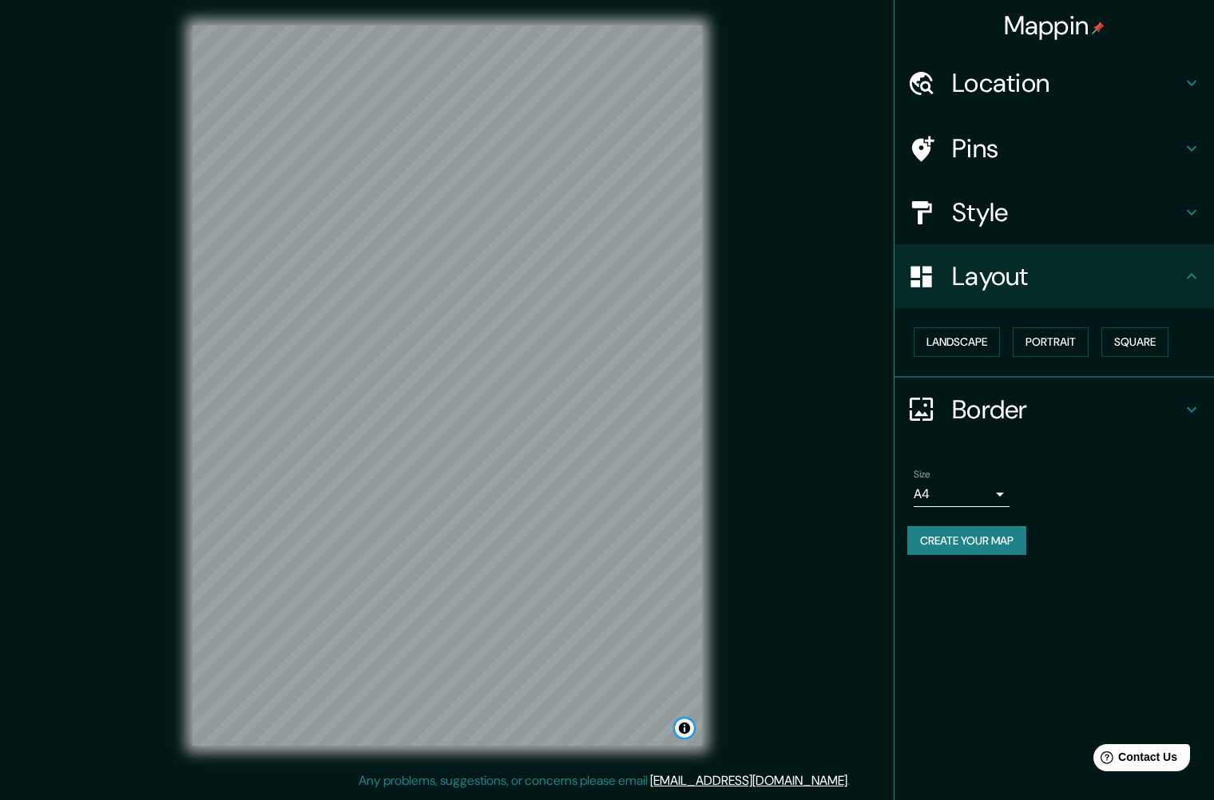
click at [684, 728] on button "Toggle attribution" at bounding box center [684, 728] width 19 height 19
click at [993, 408] on h4 "Border" at bounding box center [1067, 410] width 230 height 32
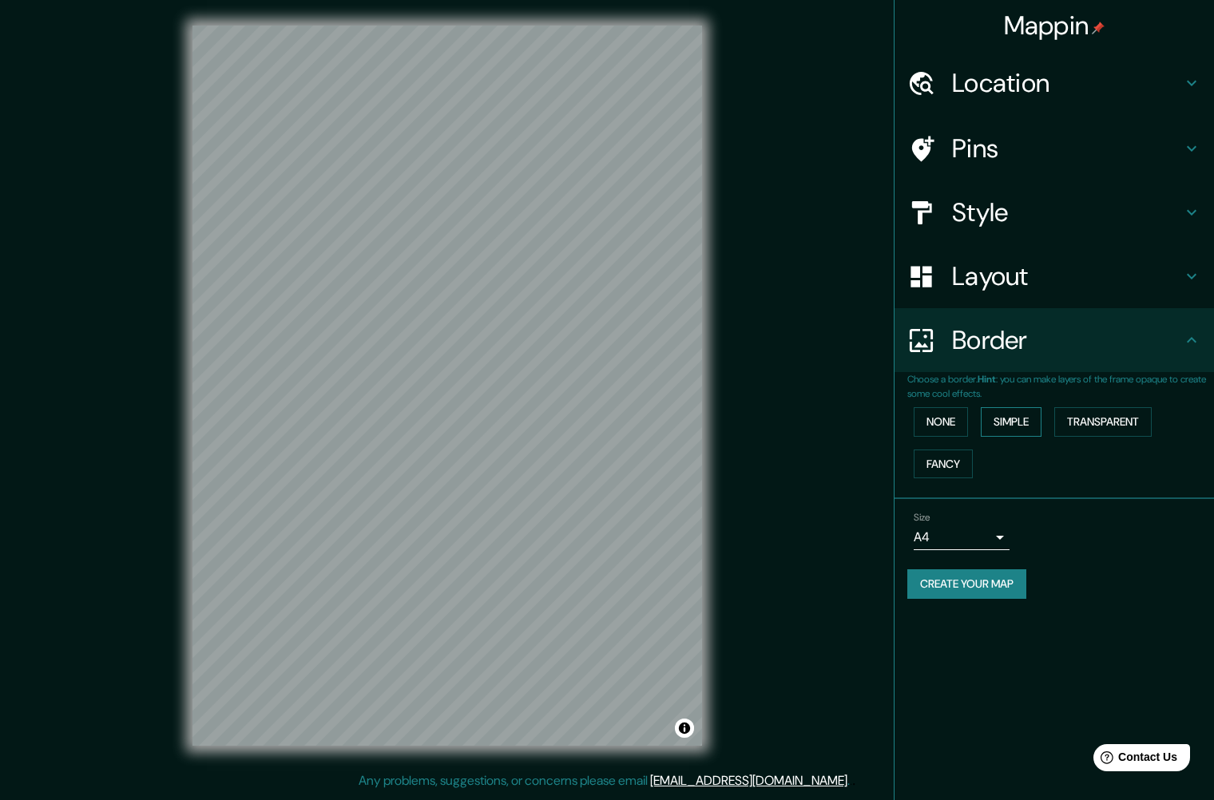
click at [1013, 423] on button "Simple" at bounding box center [1011, 422] width 61 height 30
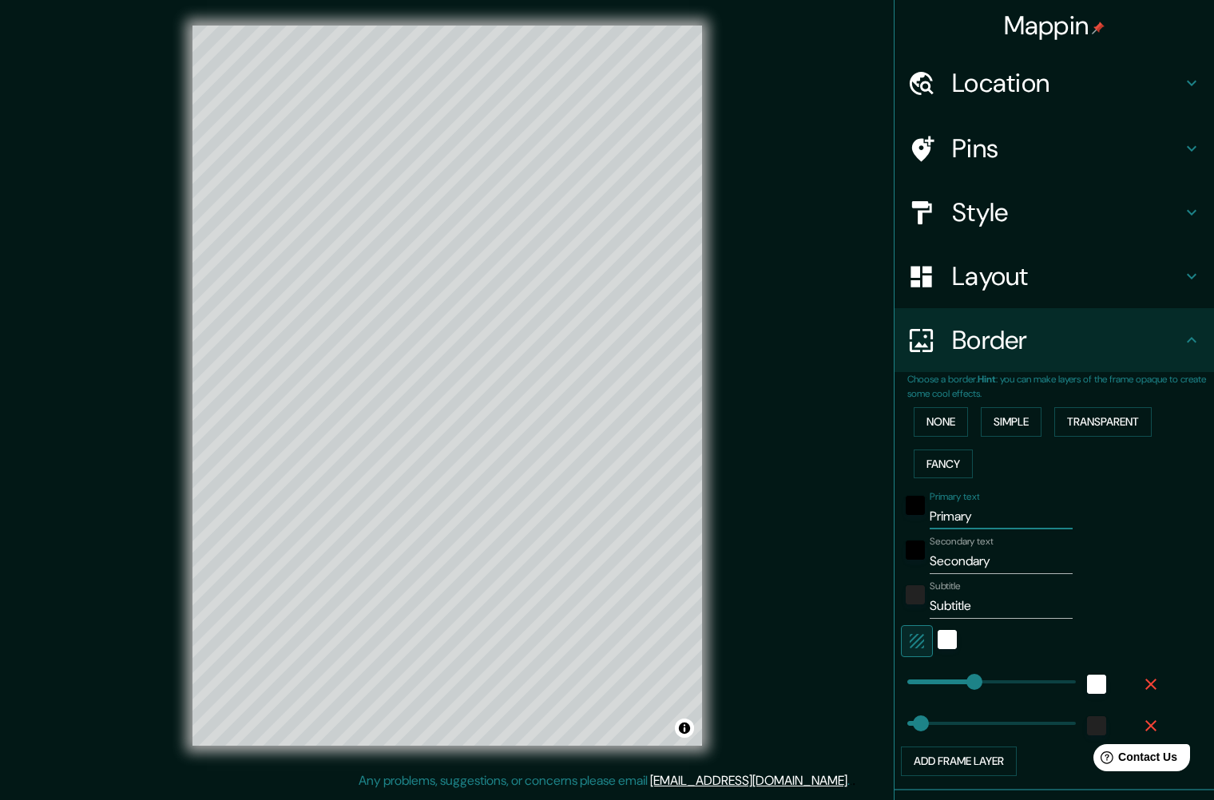
click at [976, 518] on input "Primary" at bounding box center [1001, 517] width 143 height 26
type input "255"
type input "51"
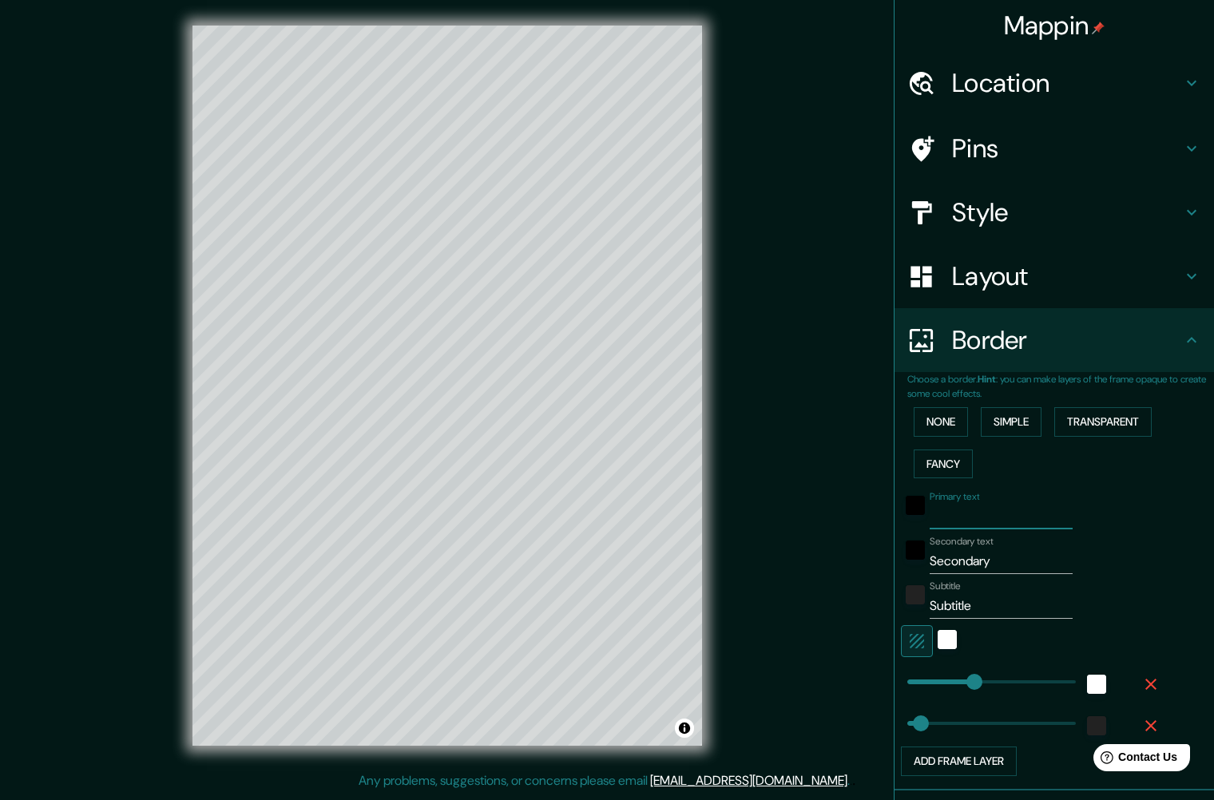
click at [977, 559] on input "Secondary" at bounding box center [1001, 562] width 143 height 26
type input "255"
type input "51"
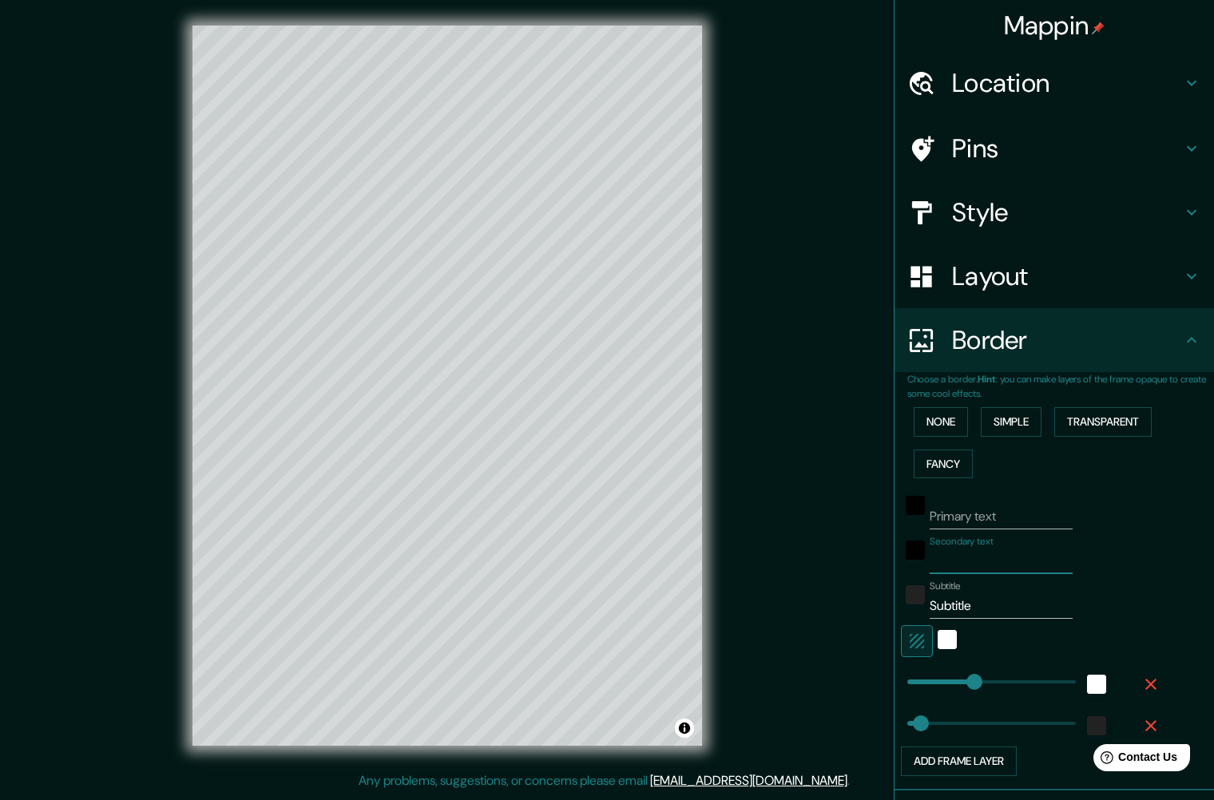
click at [974, 604] on input "Subtitle" at bounding box center [1001, 606] width 143 height 26
type input "255"
type input "51"
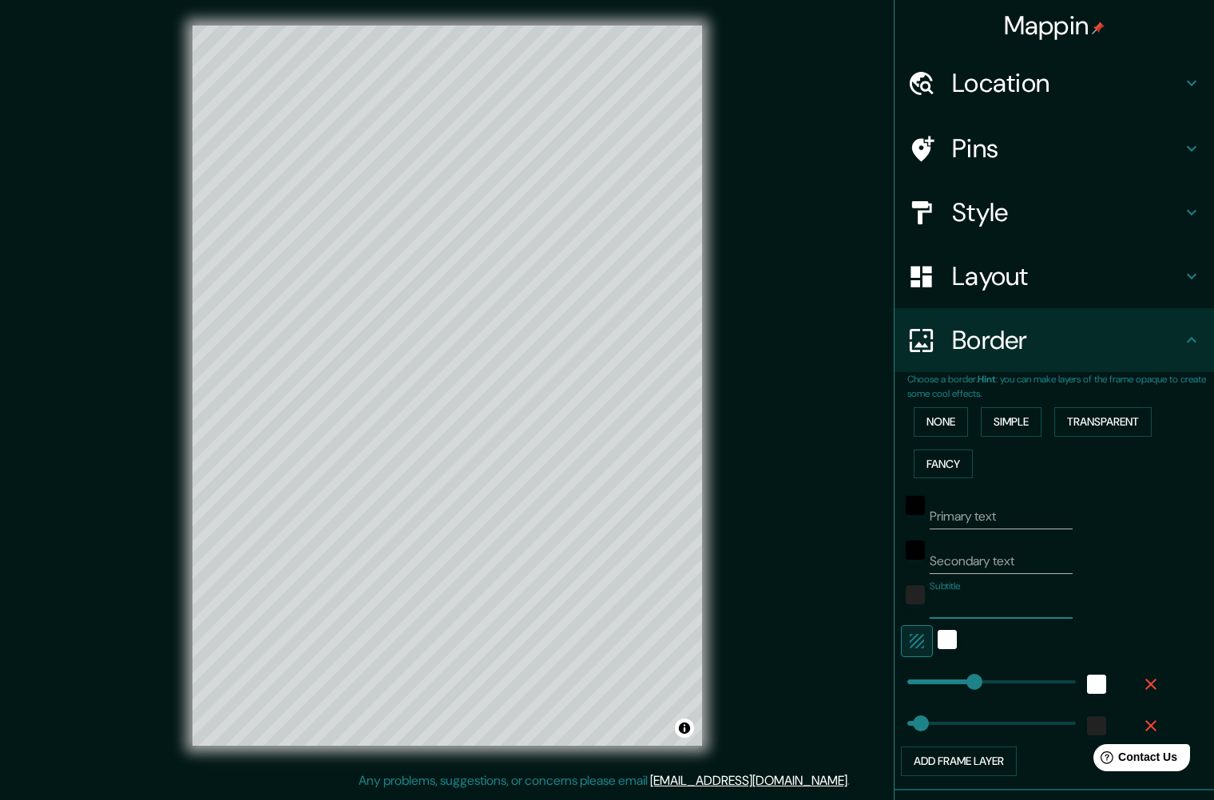
type input "255"
type input "0"
drag, startPoint x: 971, startPoint y: 681, endPoint x: 869, endPoint y: 685, distance: 102.3
type input "638"
drag, startPoint x: 923, startPoint y: 720, endPoint x: 1129, endPoint y: 689, distance: 208.4
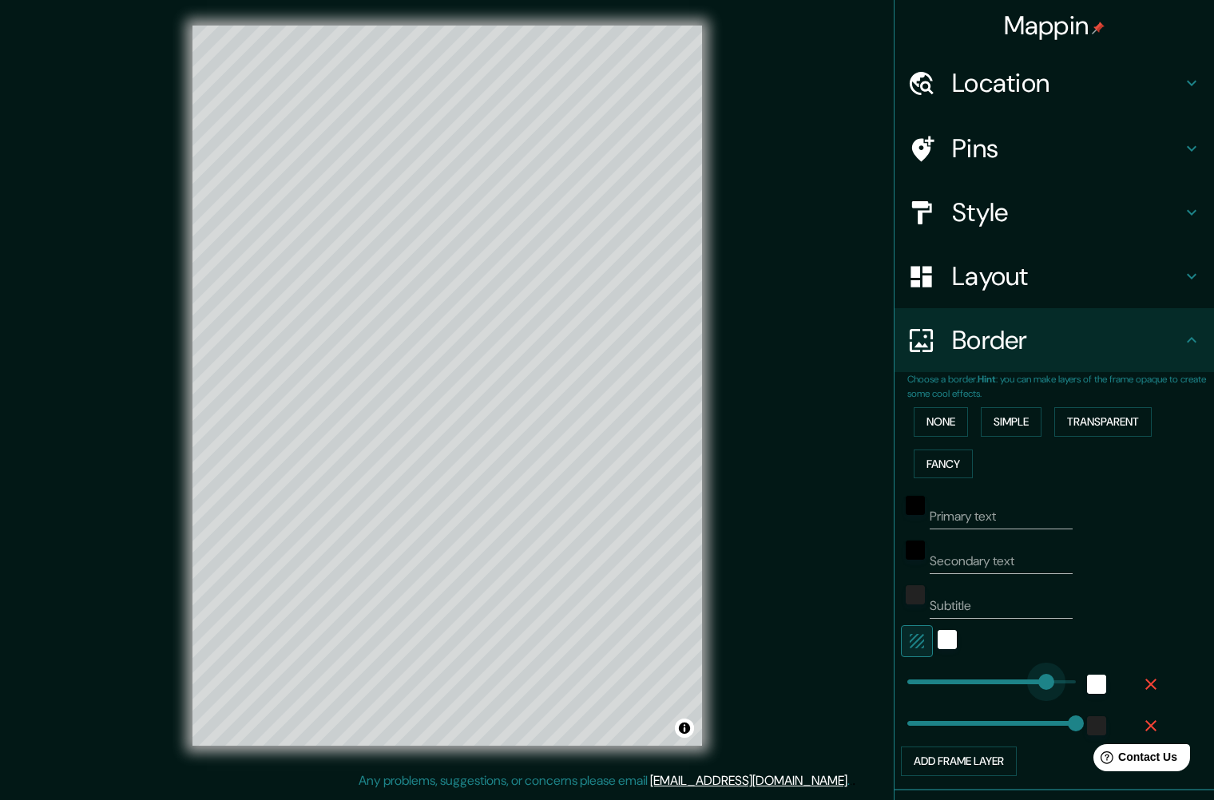
type input "638"
type input "0"
drag, startPoint x: 1062, startPoint y: 679, endPoint x: 852, endPoint y: 674, distance: 210.1
type input "0"
drag, startPoint x: 1073, startPoint y: 726, endPoint x: 877, endPoint y: 726, distance: 196.5
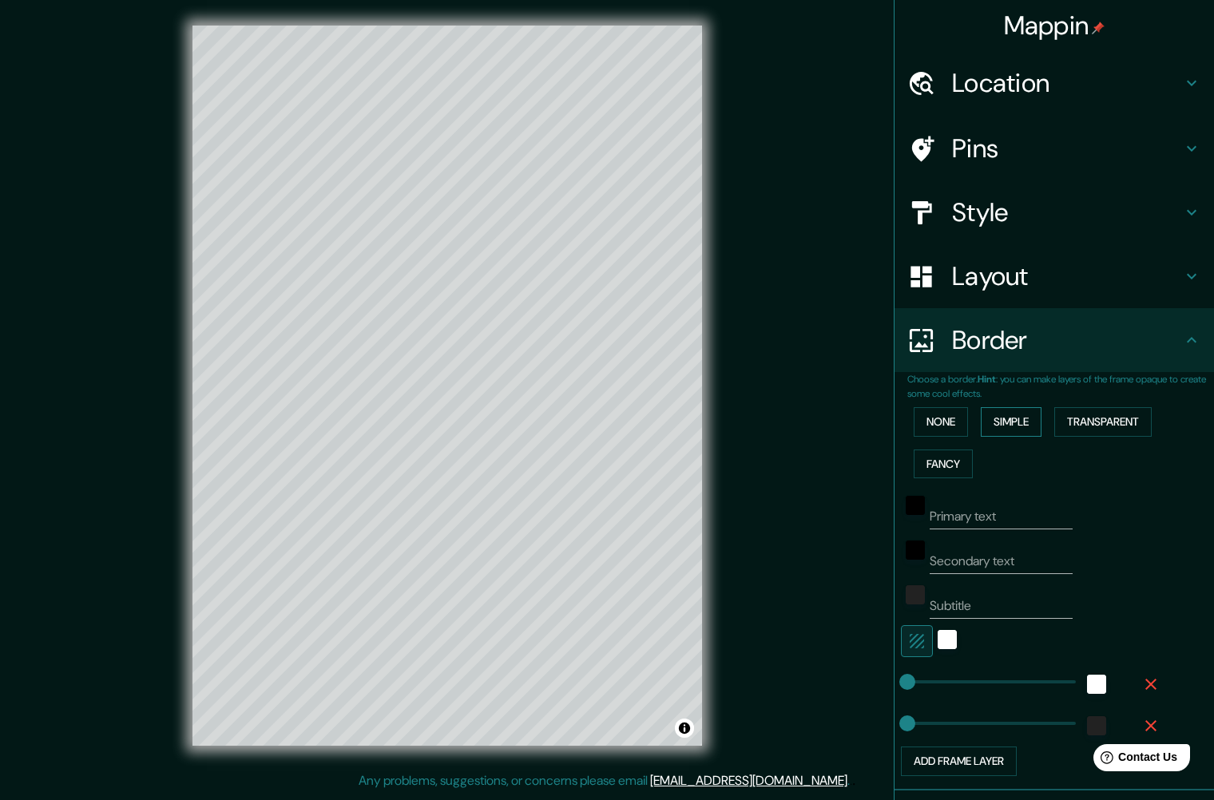
click at [1017, 413] on button "Simple" at bounding box center [1011, 422] width 61 height 30
click at [982, 521] on input "Primary text" at bounding box center [1001, 517] width 143 height 26
click at [1120, 526] on div "Primary text" at bounding box center [1032, 510] width 262 height 38
click at [954, 426] on button "None" at bounding box center [941, 422] width 54 height 30
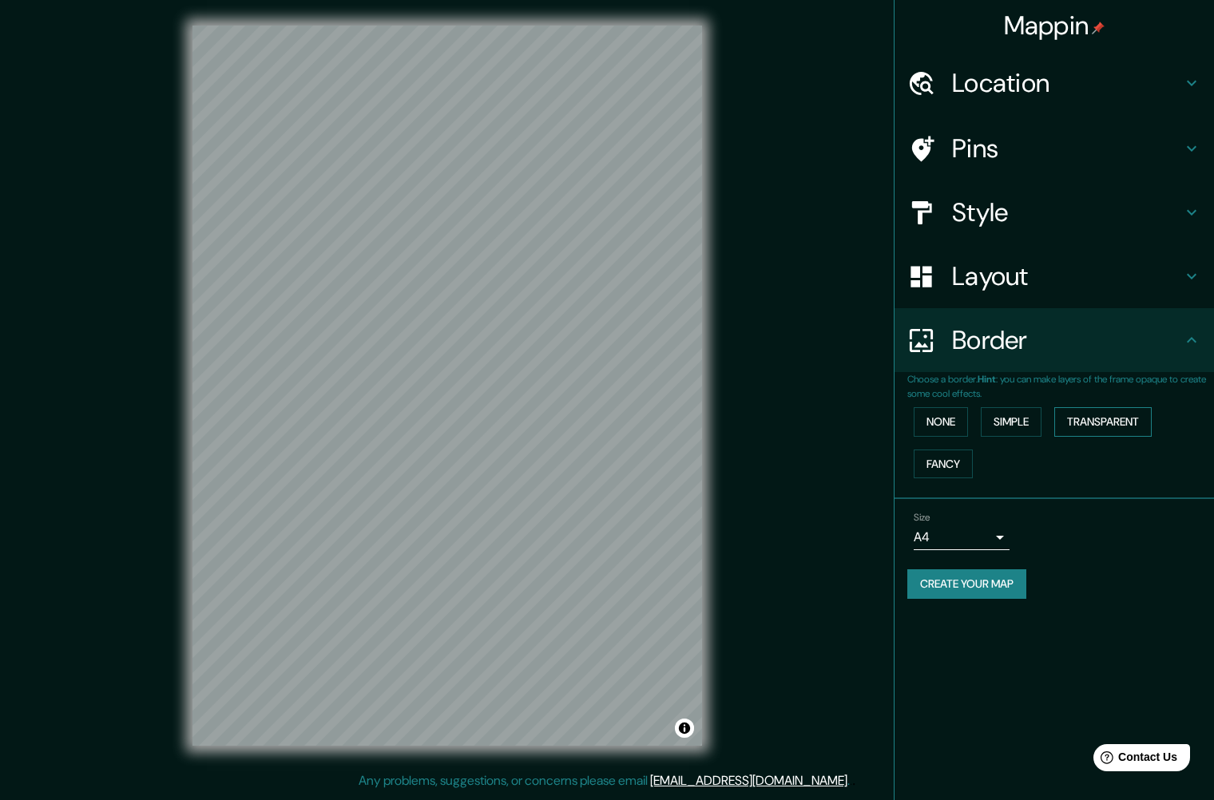
click at [1074, 416] on button "Transparent" at bounding box center [1102, 422] width 97 height 30
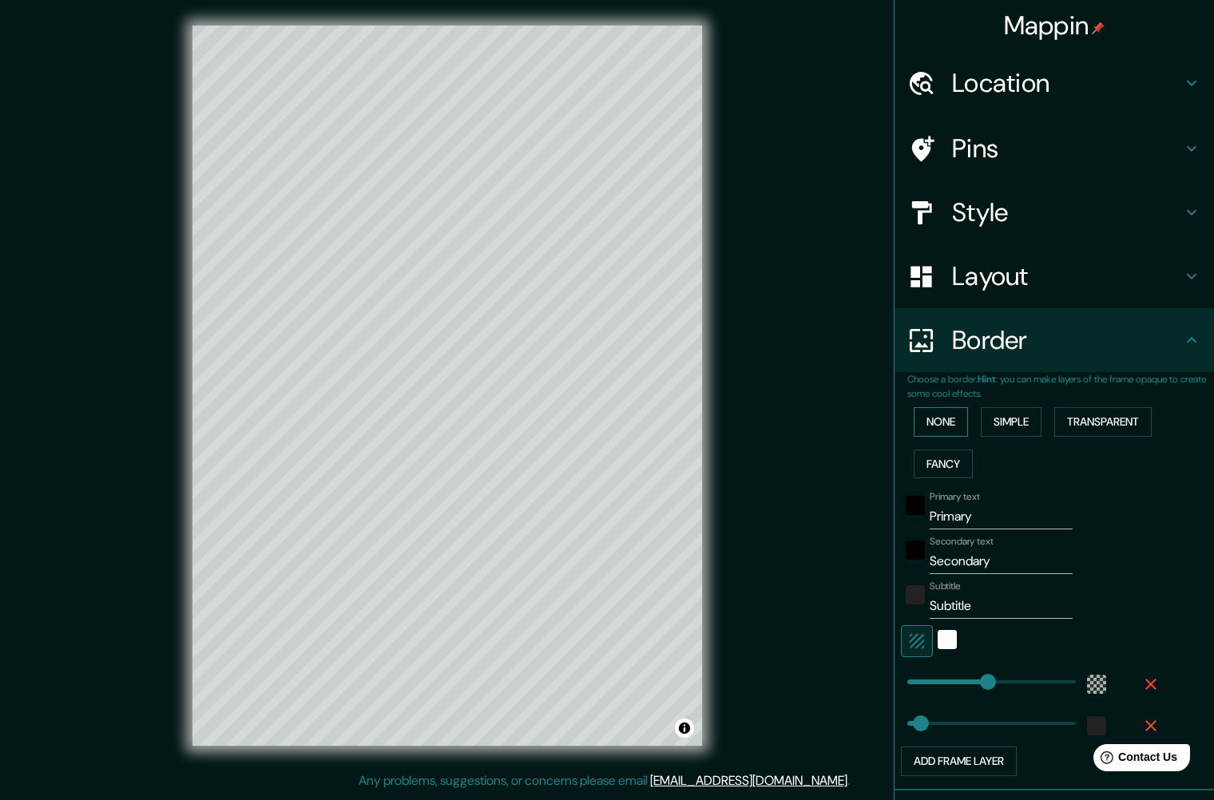
click at [946, 424] on button "None" at bounding box center [941, 422] width 54 height 30
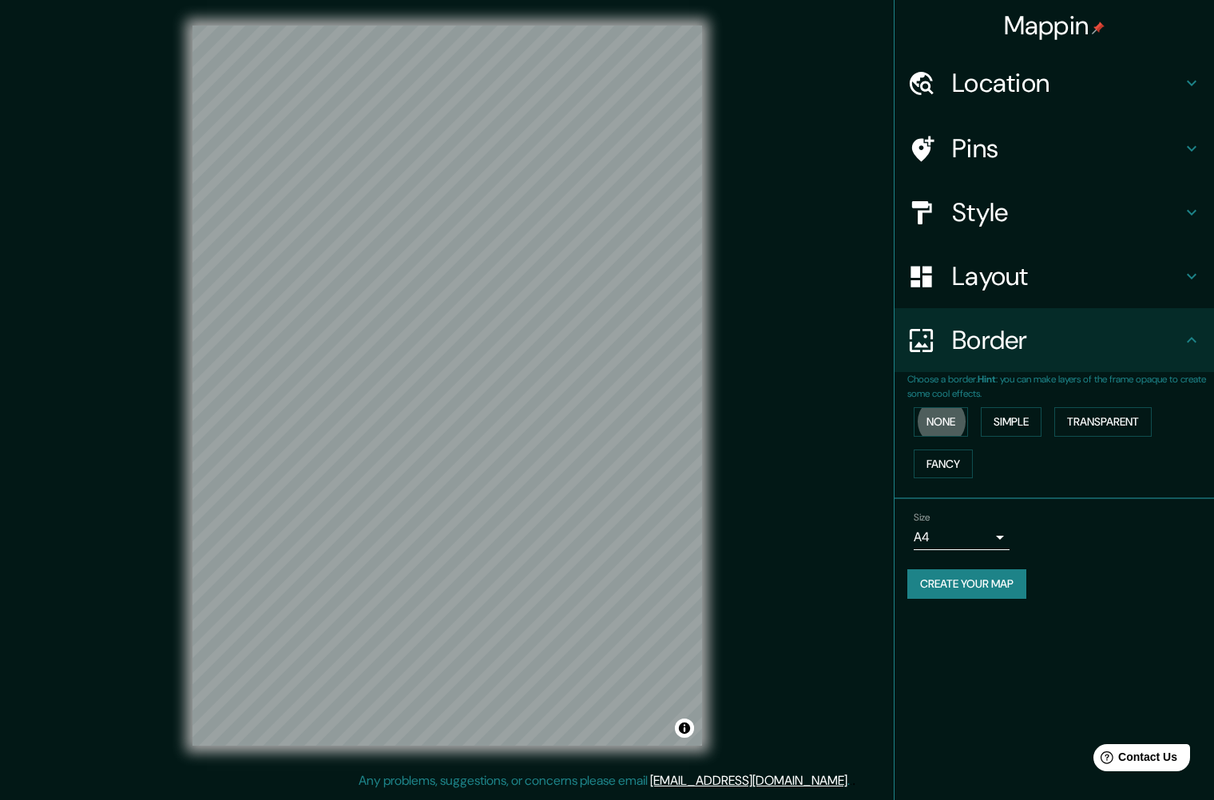
click at [1047, 94] on h4 "Location" at bounding box center [1067, 83] width 230 height 32
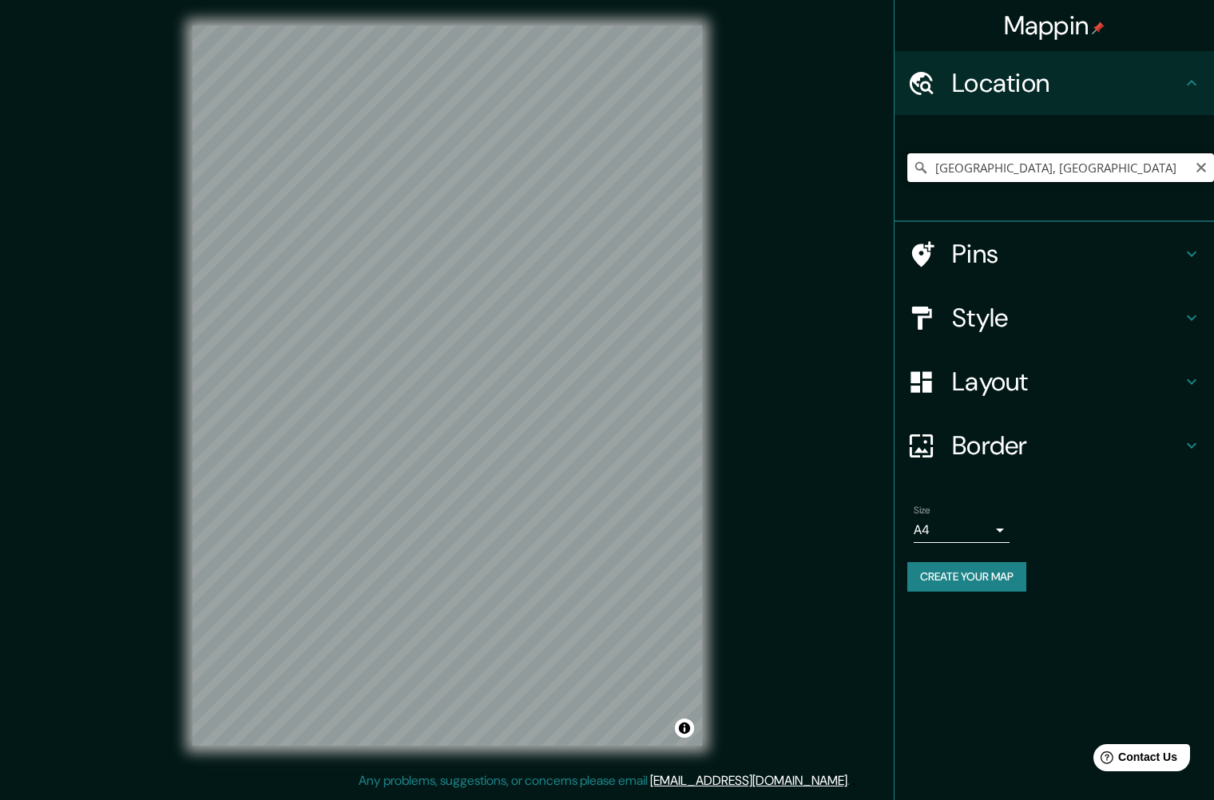
click at [994, 163] on input "[GEOGRAPHIC_DATA], [GEOGRAPHIC_DATA]" at bounding box center [1060, 167] width 307 height 29
type input "[GEOGRAPHIC_DATA][PERSON_NAME], [GEOGRAPHIC_DATA]"
click at [724, 471] on div "© Mapbox © OpenStreetMap Improve this map" at bounding box center [447, 386] width 561 height 772
